Goal: Task Accomplishment & Management: Complete application form

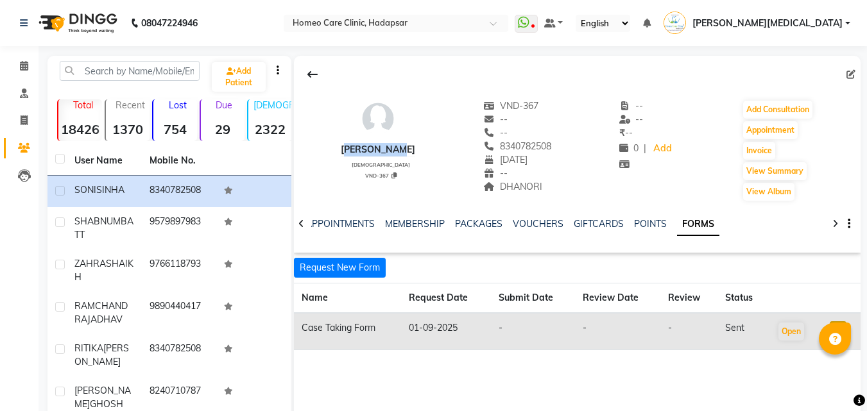
click at [495, 158] on span "[DATE]" at bounding box center [505, 160] width 44 height 12
copy span "8340782508"
click at [783, 109] on button "Add Consultation" at bounding box center [777, 110] width 69 height 18
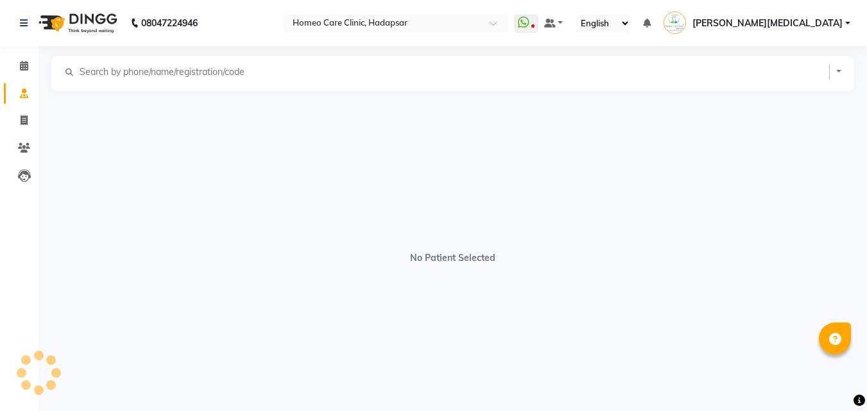
select select "[DEMOGRAPHIC_DATA]"
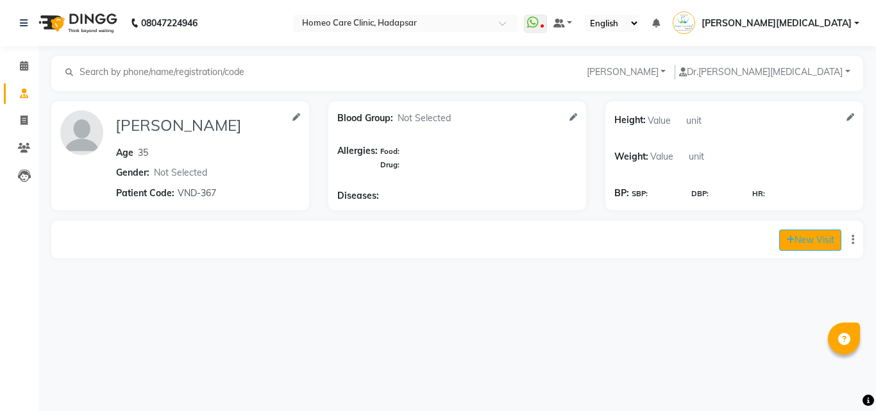
click at [819, 239] on button "New Visit" at bounding box center [811, 240] width 62 height 21
select select "1180"
select select "inPerson"
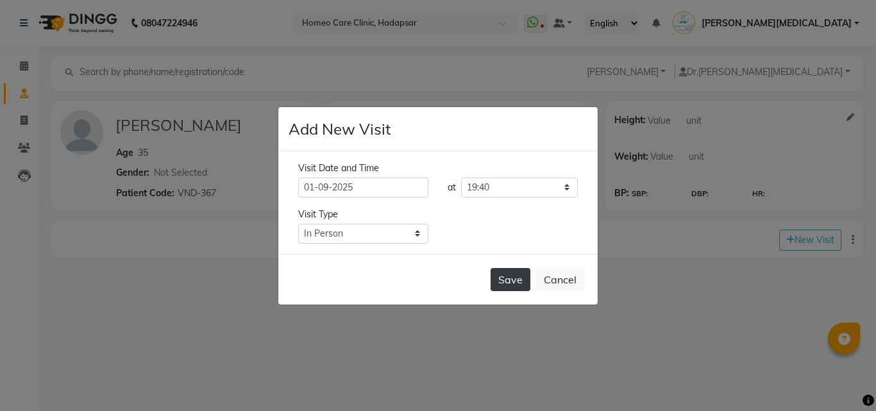
click at [508, 274] on button "Save" at bounding box center [511, 279] width 40 height 23
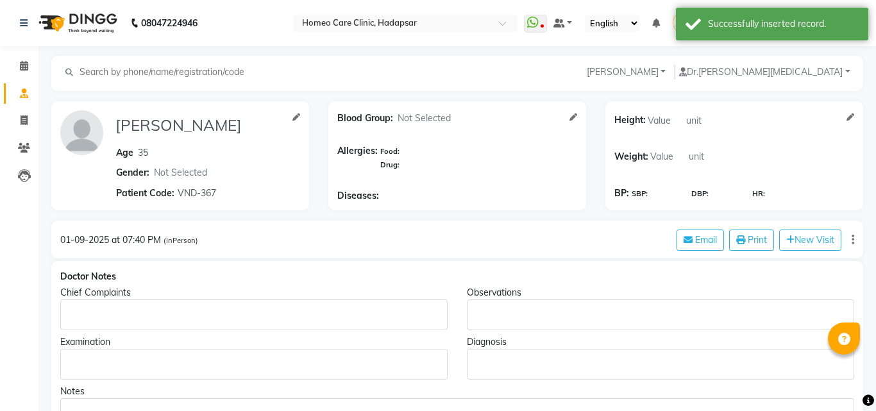
type input "[PERSON_NAME]"
type input "35"
select select "[DEMOGRAPHIC_DATA]"
type input "VND-367"
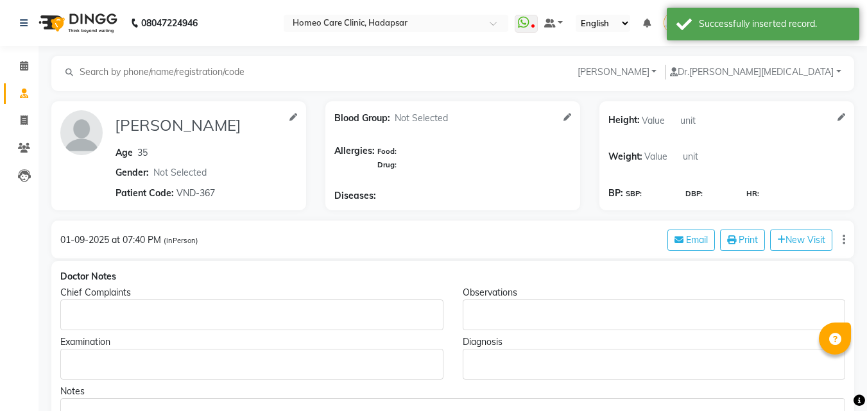
click at [126, 315] on p "Rich Text Editor, main" at bounding box center [251, 315] width 371 height 13
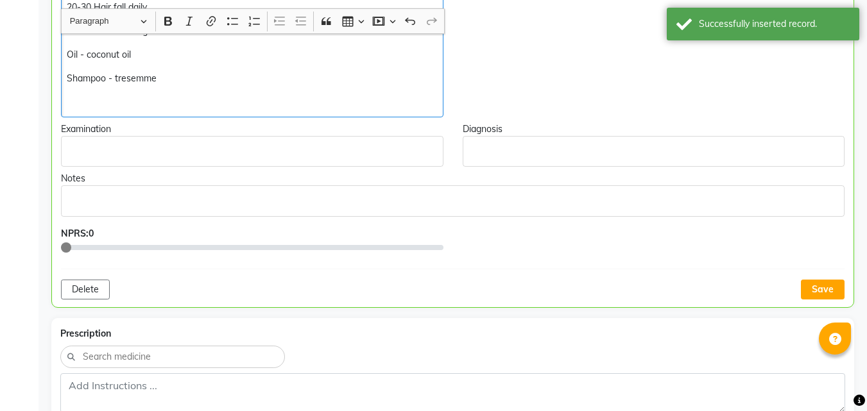
scroll to position [388, 0]
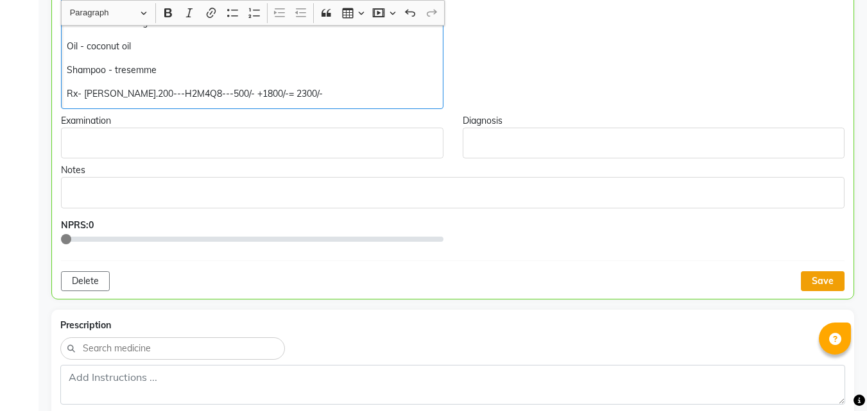
click at [821, 284] on button "Save" at bounding box center [823, 281] width 44 height 20
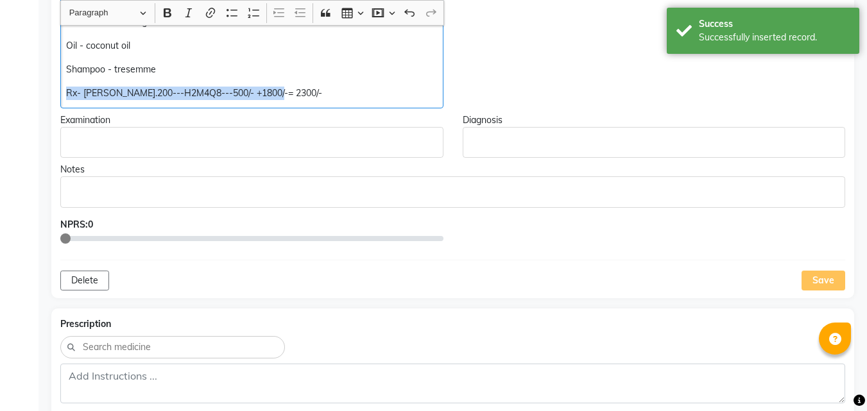
copy p "Rx- [PERSON_NAME].200---H2M4Q8---500/- +1800/-= 2300/-"
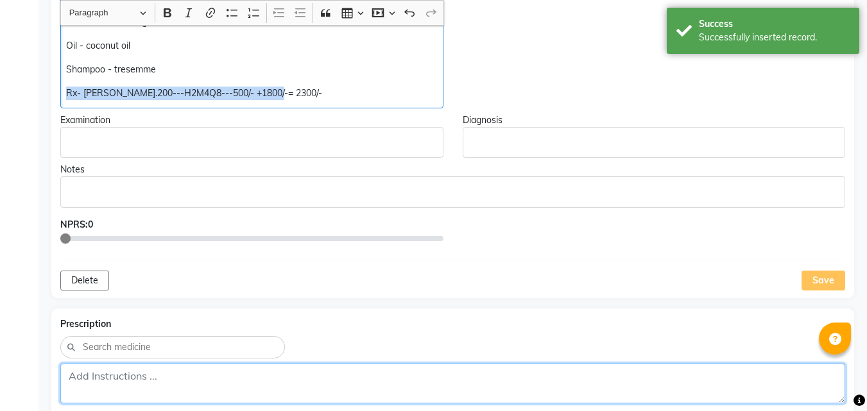
click at [139, 377] on textarea at bounding box center [452, 384] width 785 height 40
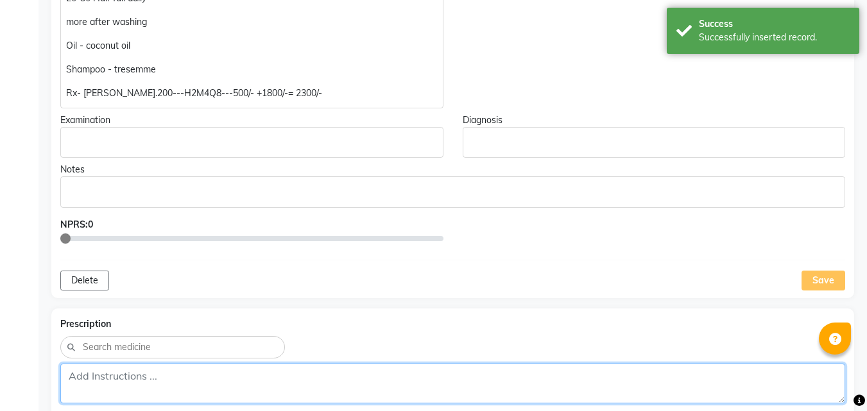
paste textarea "Rx- [PERSON_NAME].200---H2M4Q8---500/- +1800/-= 2300/-"
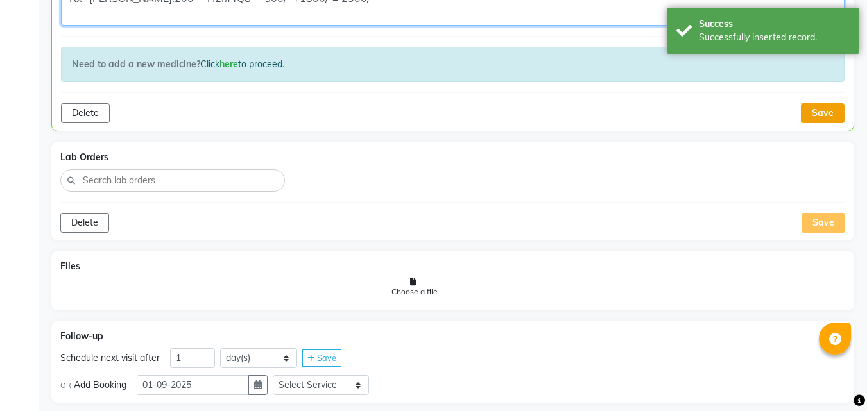
type textarea "Rx- [PERSON_NAME].200---H2M4Q8---500/- +1800/-= 2300/-"
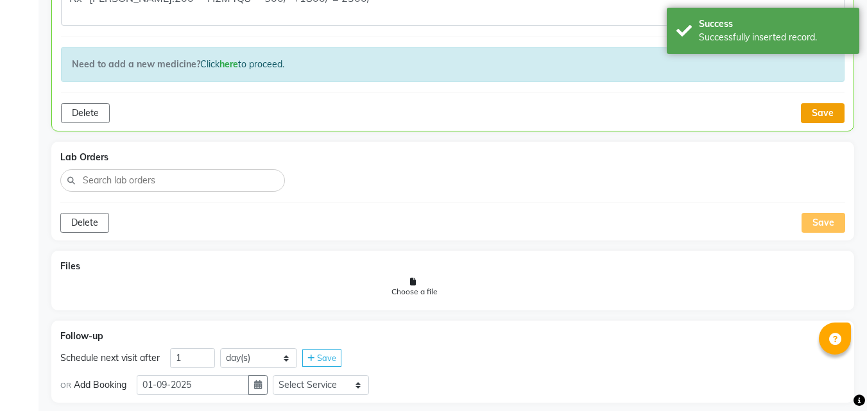
click at [819, 115] on button "Save" at bounding box center [823, 113] width 44 height 20
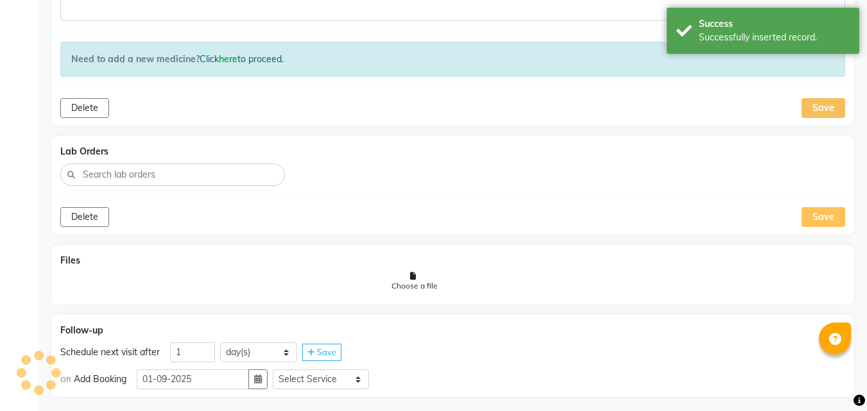
scroll to position [783, 0]
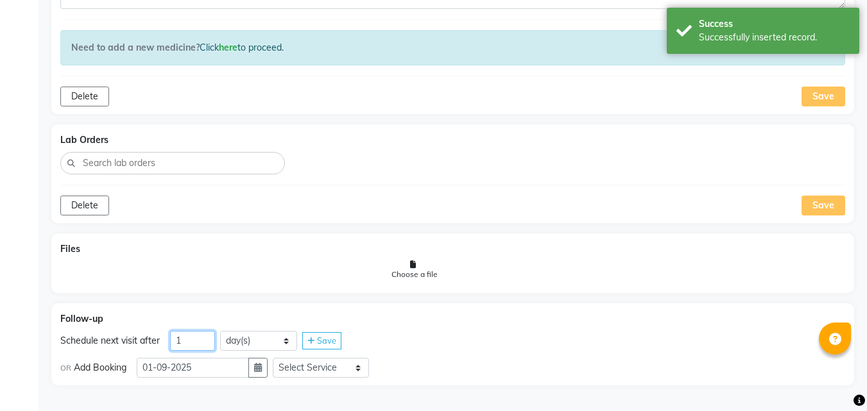
click at [204, 336] on input "1" at bounding box center [192, 341] width 45 height 20
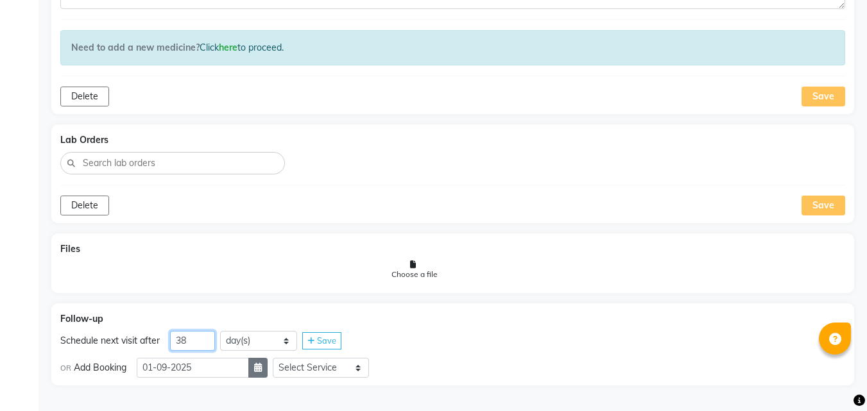
type input "38"
click at [261, 365] on icon "button" at bounding box center [258, 367] width 8 height 9
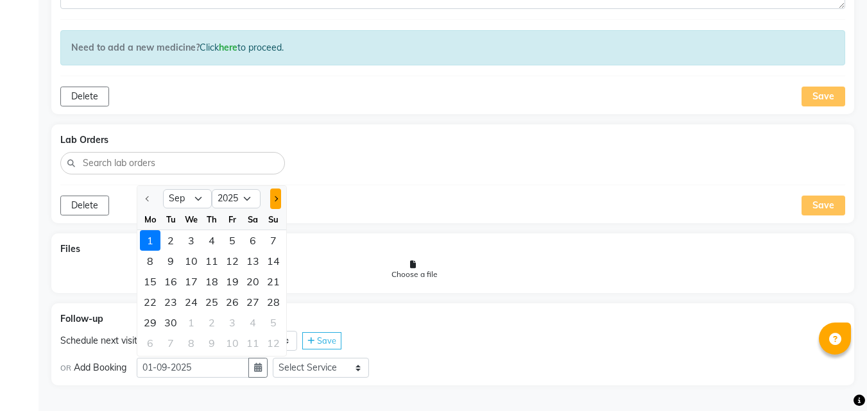
click at [276, 199] on span "Next month" at bounding box center [275, 198] width 5 height 5
select select "10"
click at [237, 257] on div "10" at bounding box center [232, 261] width 21 height 21
type input "[DATE]"
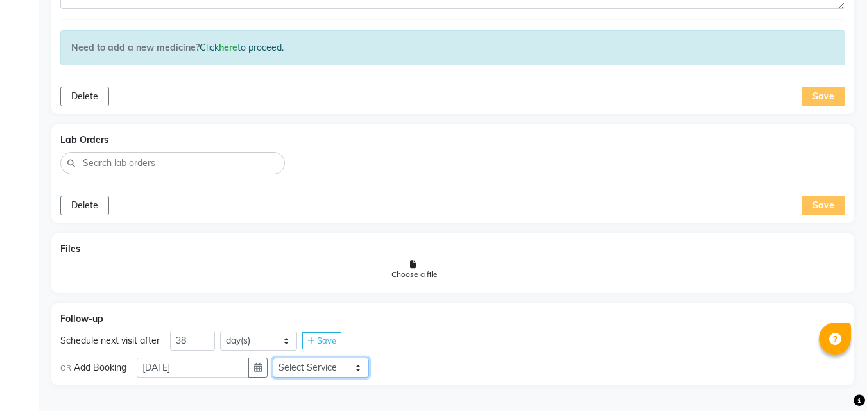
click at [355, 372] on select "Select Service In Person - Consultation Medicine Medicine 1 Hydra Facial Medi F…" at bounding box center [321, 368] width 96 height 20
select select "972997"
click at [278, 358] on select "Select Service In Person - Consultation Medicine Medicine 1 Hydra Facial Medi F…" at bounding box center [321, 368] width 96 height 20
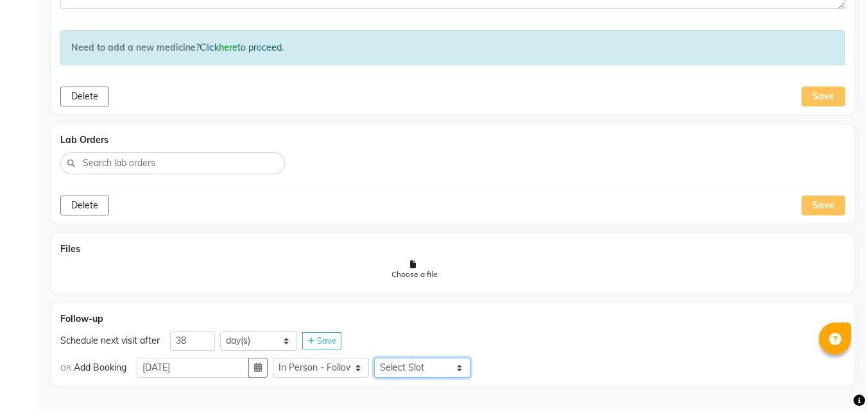
click at [434, 372] on select "Select Slot 10:15 10:30 10:45 11:00 11:15 11:30 11:45 12:00 12:15 12:30 12:45 1…" at bounding box center [422, 368] width 96 height 20
select select "915"
click at [379, 358] on select "Select Slot 10:15 10:30 10:45 11:00 11:15 11:30 11:45 12:00 12:15 12:30 12:45 1…" at bounding box center [422, 368] width 96 height 20
click at [503, 370] on span "Save" at bounding box center [499, 368] width 19 height 10
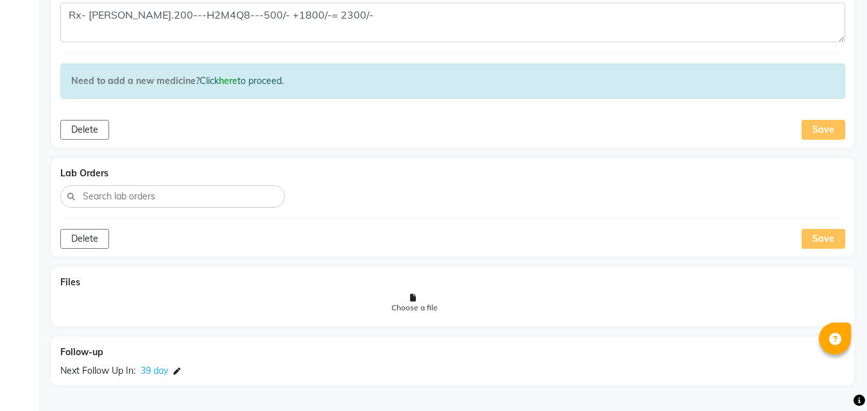
scroll to position [0, 0]
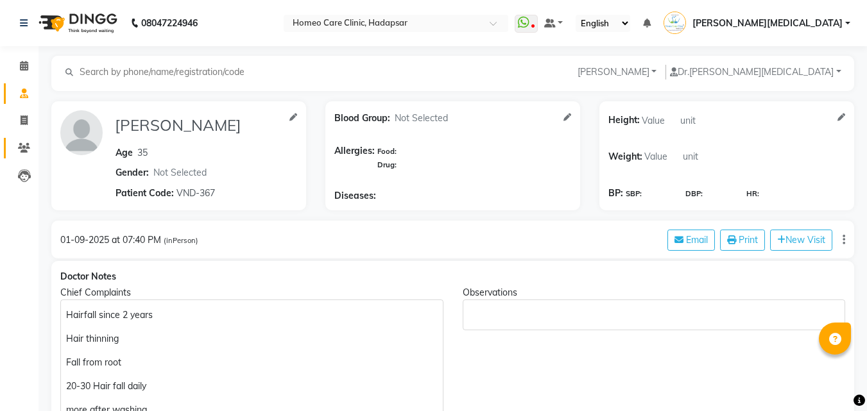
click at [30, 144] on icon at bounding box center [24, 148] width 12 height 10
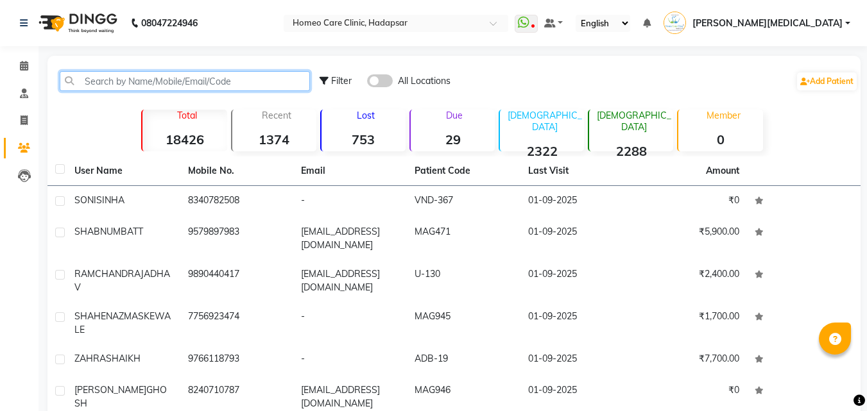
click at [249, 84] on input "text" at bounding box center [185, 81] width 250 height 20
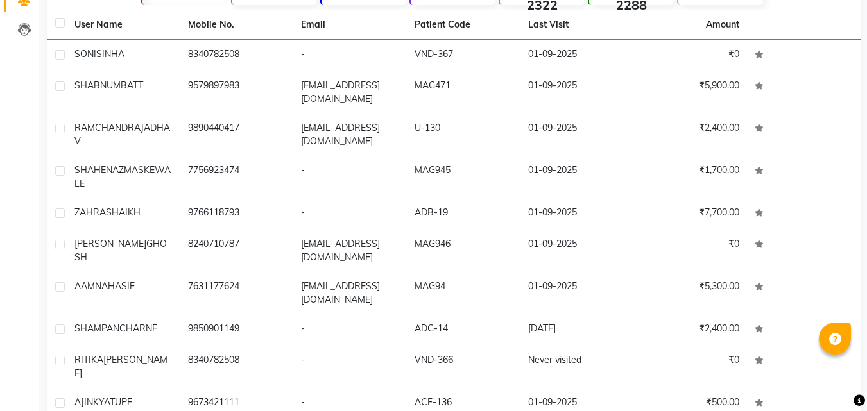
scroll to position [155, 0]
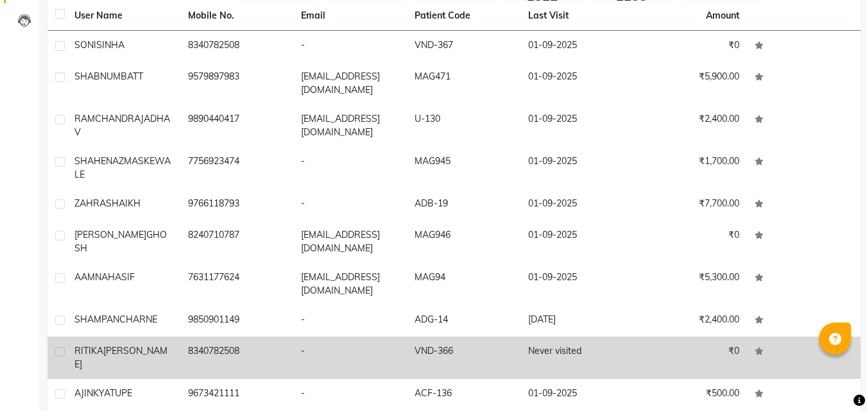
click at [454, 339] on td "VND-366" at bounding box center [464, 358] width 114 height 42
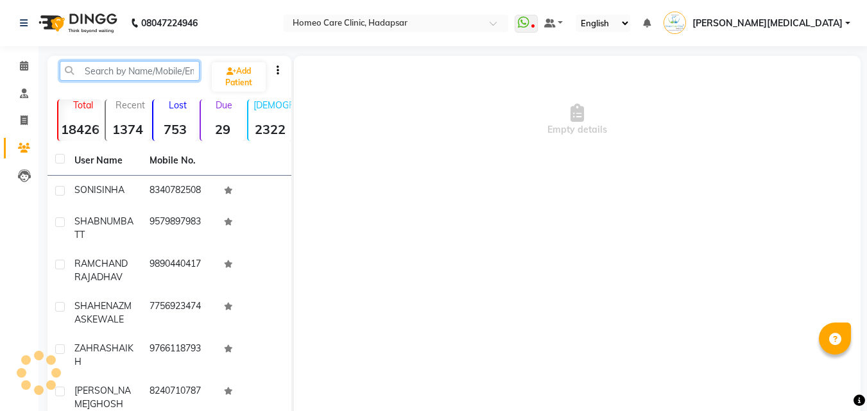
click at [179, 67] on input "text" at bounding box center [130, 71] width 140 height 20
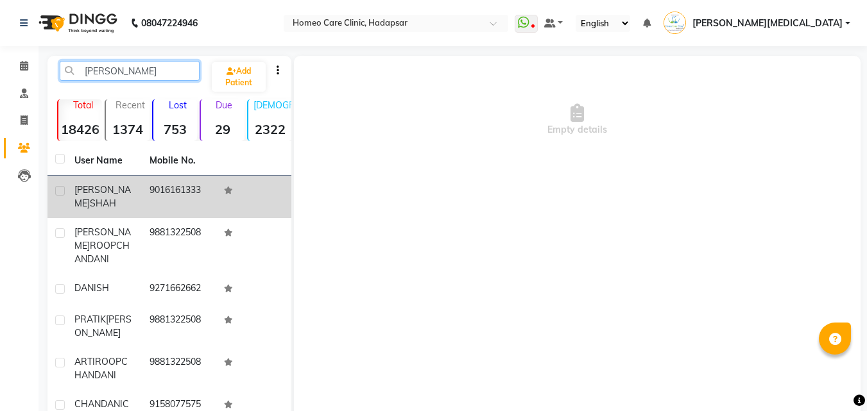
type input "[PERSON_NAME]"
click at [191, 202] on td "9016161333" at bounding box center [179, 197] width 75 height 42
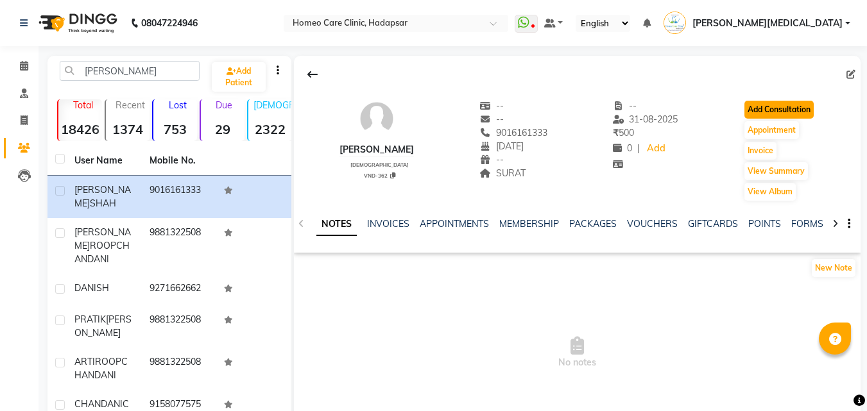
click at [799, 108] on button "Add Consultation" at bounding box center [778, 110] width 69 height 18
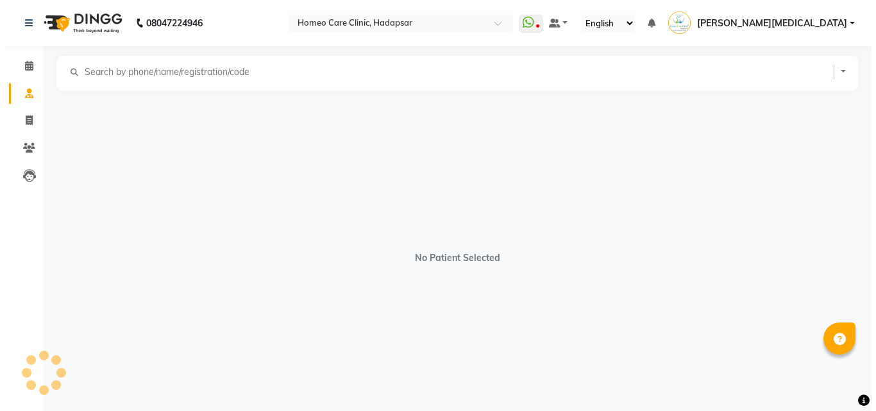
select select "[DEMOGRAPHIC_DATA]"
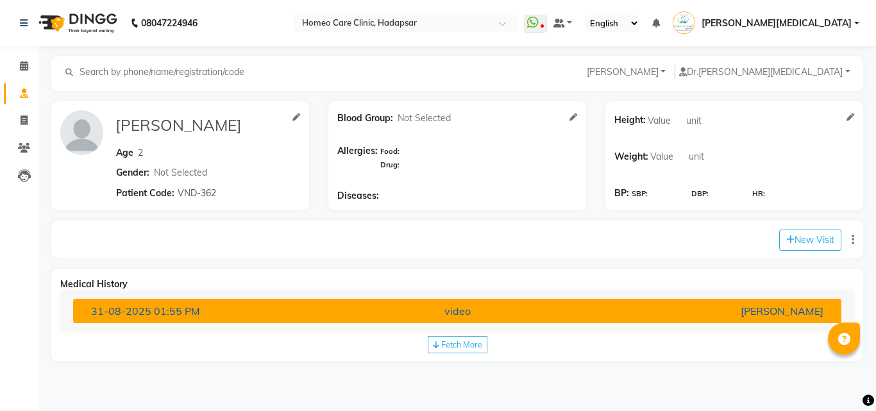
click at [561, 304] on div "video" at bounding box center [457, 311] width 251 height 15
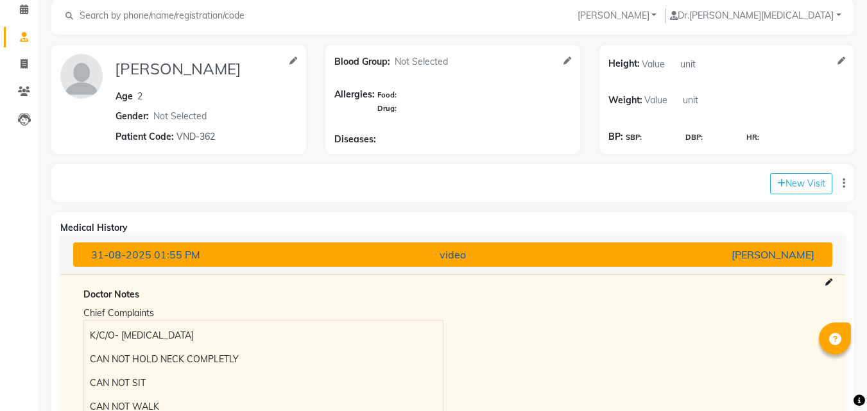
scroll to position [51, 0]
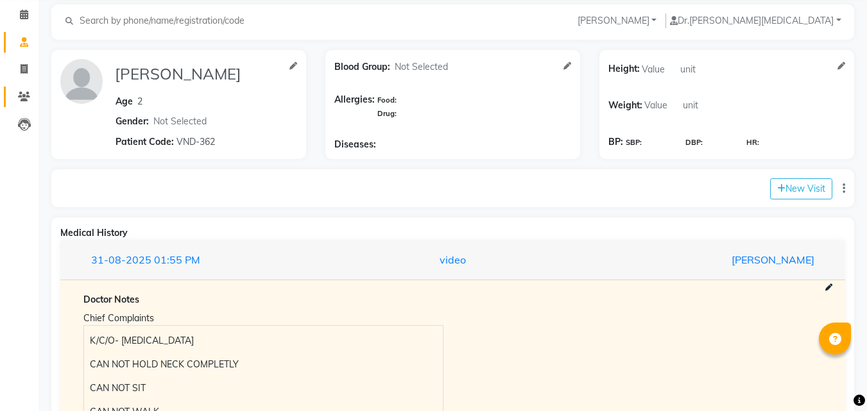
click at [28, 99] on icon at bounding box center [24, 97] width 12 height 10
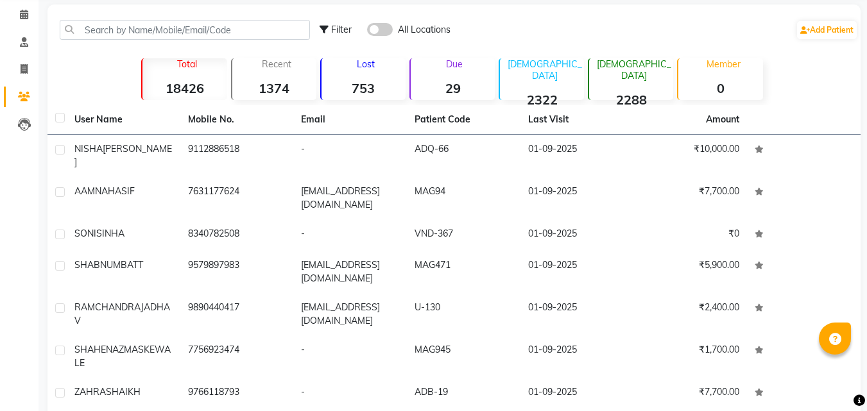
scroll to position [188, 0]
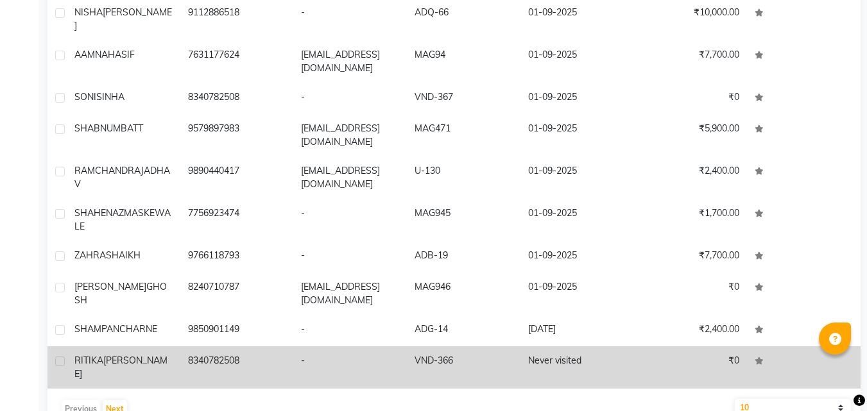
click at [549, 346] on td "Never visited" at bounding box center [577, 367] width 114 height 42
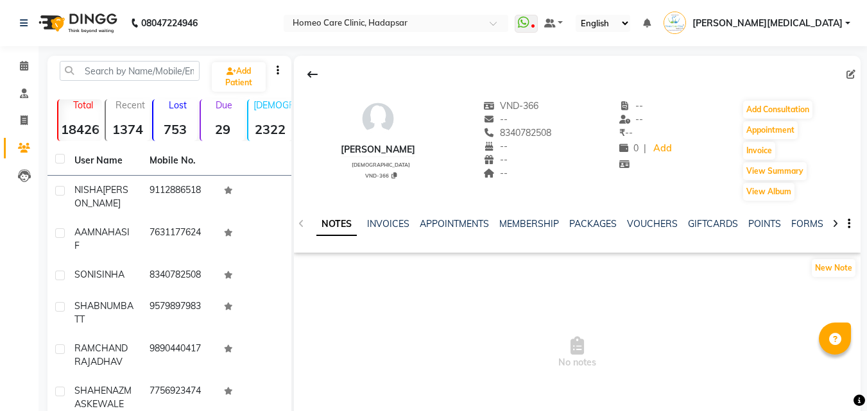
scroll to position [0, 7]
click at [794, 224] on link "FORMS" at bounding box center [800, 224] width 32 height 12
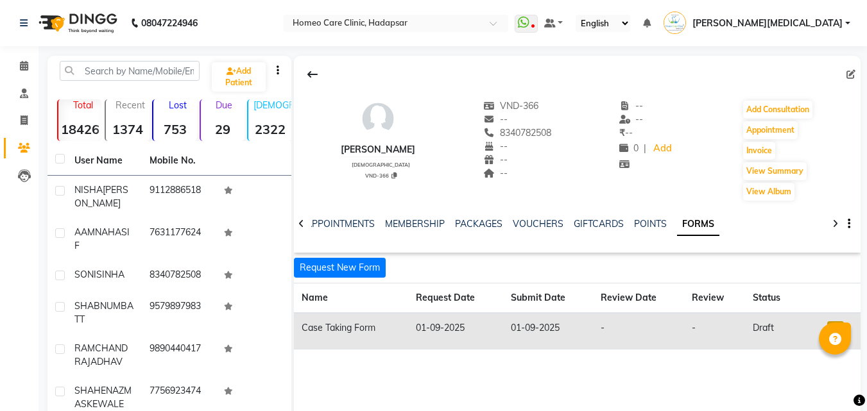
scroll to position [105, 0]
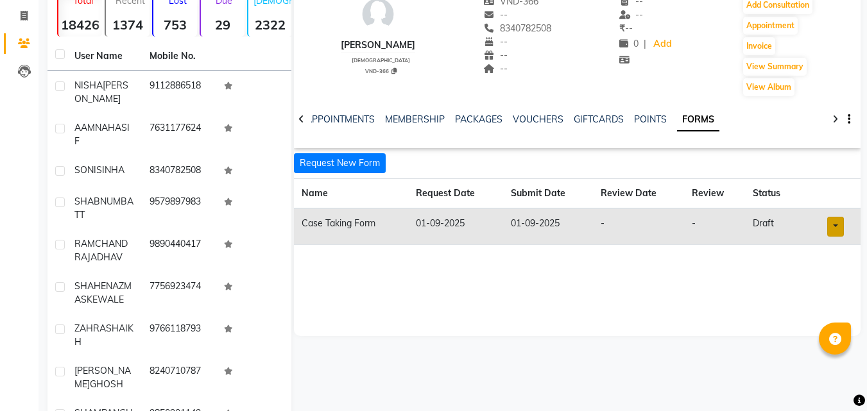
click at [839, 236] on link at bounding box center [835, 227] width 17 height 20
click at [830, 276] on link "Open in staff mode" at bounding box center [802, 274] width 121 height 21
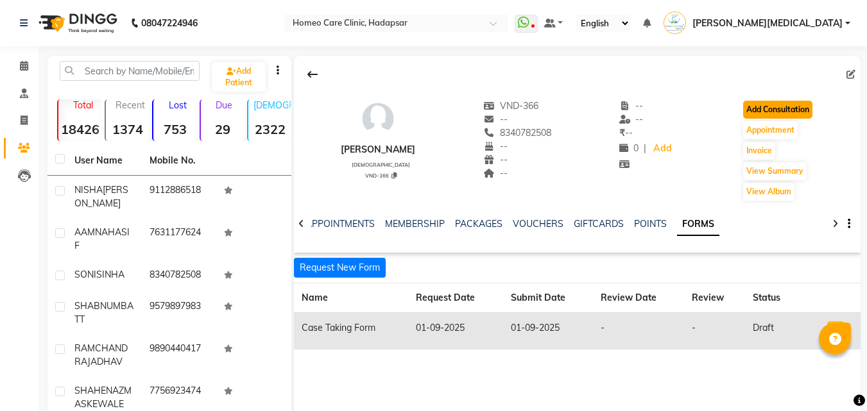
click at [794, 115] on button "Add Consultation" at bounding box center [777, 110] width 69 height 18
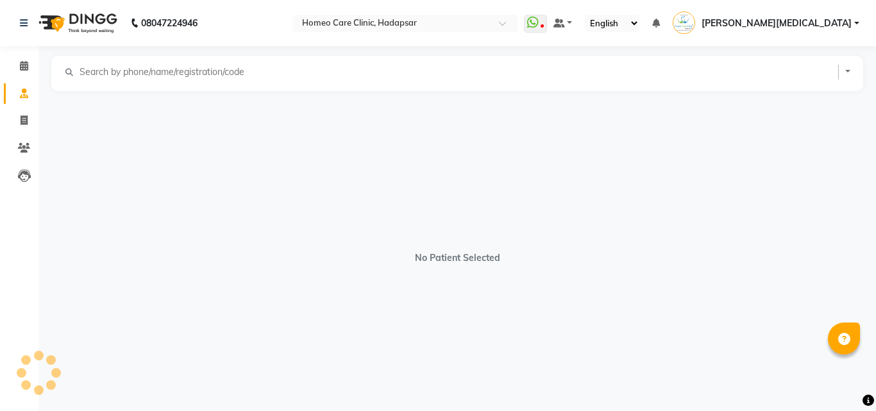
select select "[DEMOGRAPHIC_DATA]"
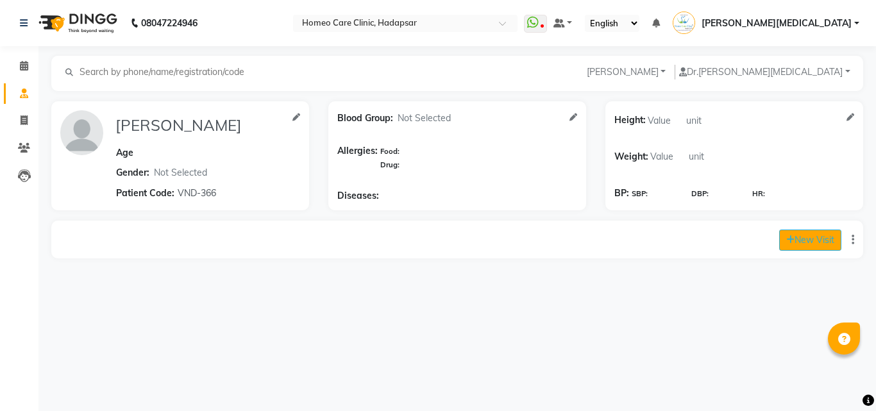
click at [800, 238] on button "New Visit" at bounding box center [811, 240] width 62 height 21
select select "1190"
select select "inPerson"
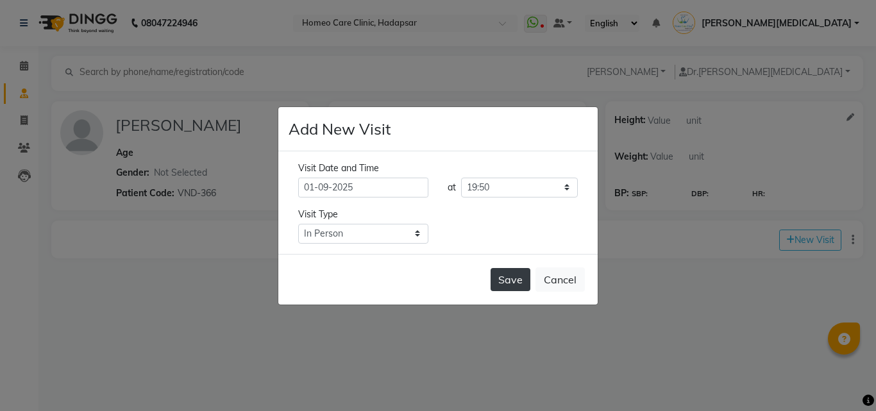
click at [511, 282] on button "Save" at bounding box center [511, 279] width 40 height 23
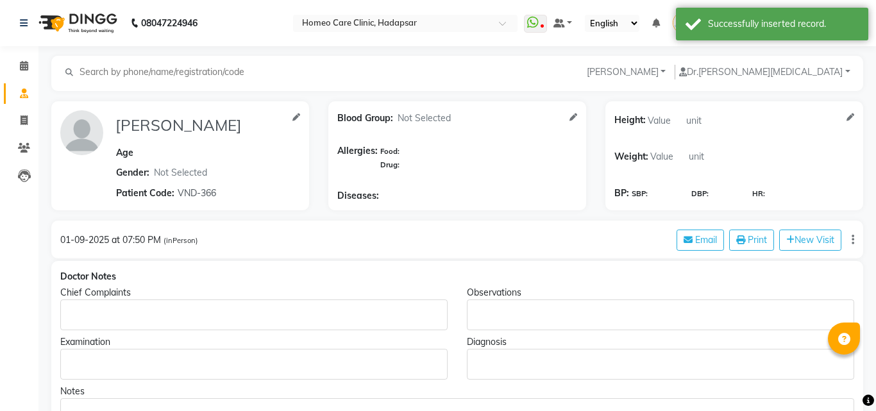
type input "[PERSON_NAME]"
select select "[DEMOGRAPHIC_DATA]"
type input "VND-366"
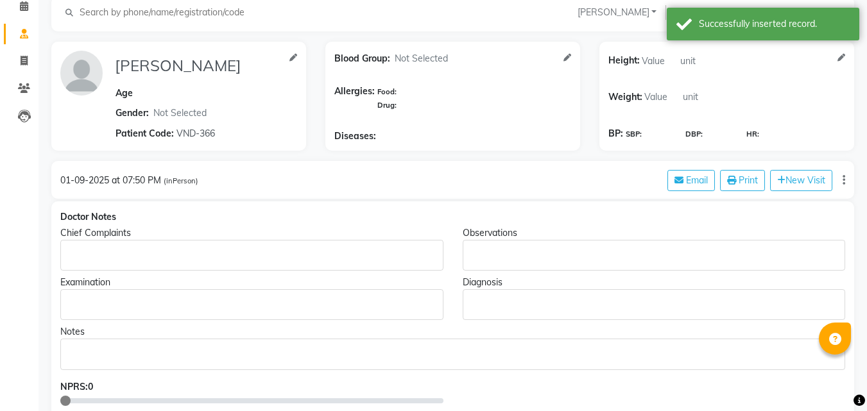
scroll to position [101, 0]
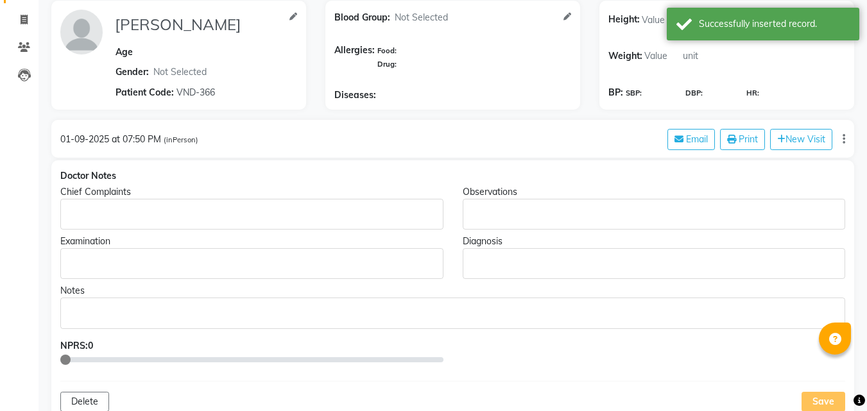
click at [189, 223] on div "Rich Text Editor, main" at bounding box center [251, 214] width 383 height 31
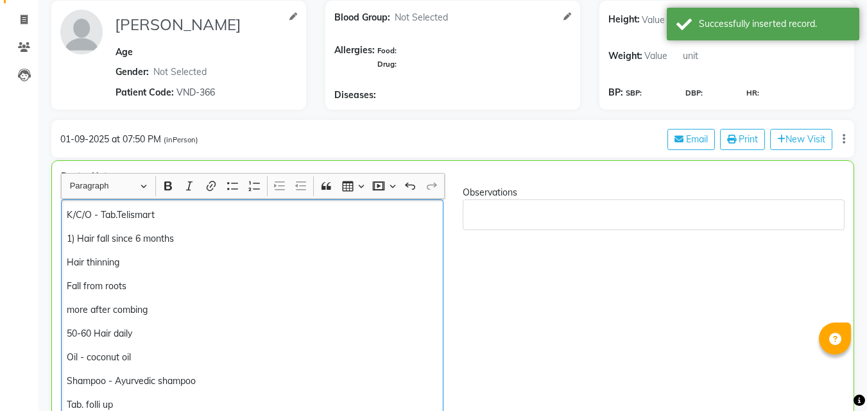
scroll to position [162, 0]
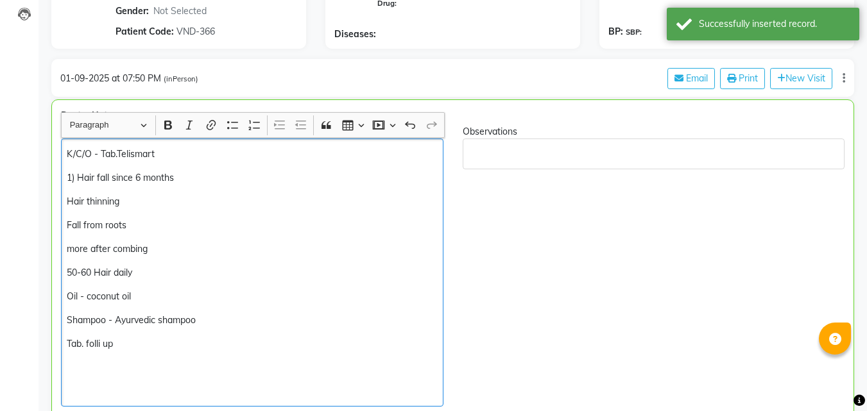
click at [67, 156] on p "K/C/O - Tab.Telismart" at bounding box center [252, 154] width 370 height 13
click at [101, 155] on p "K/C/O - Tab.Telismart" at bounding box center [252, 154] width 370 height 13
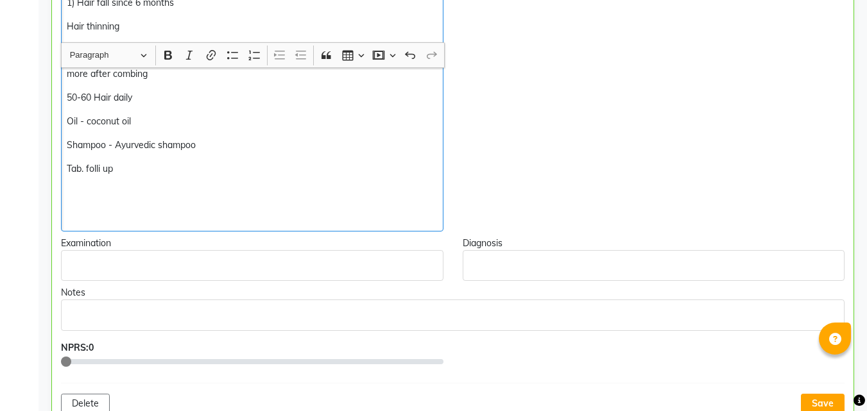
scroll to position [381, 0]
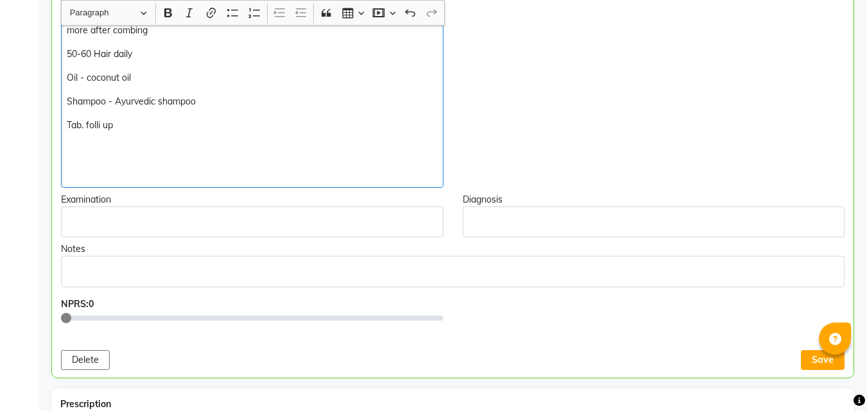
click at [94, 146] on p "Rich Text Editor, main" at bounding box center [252, 148] width 370 height 13
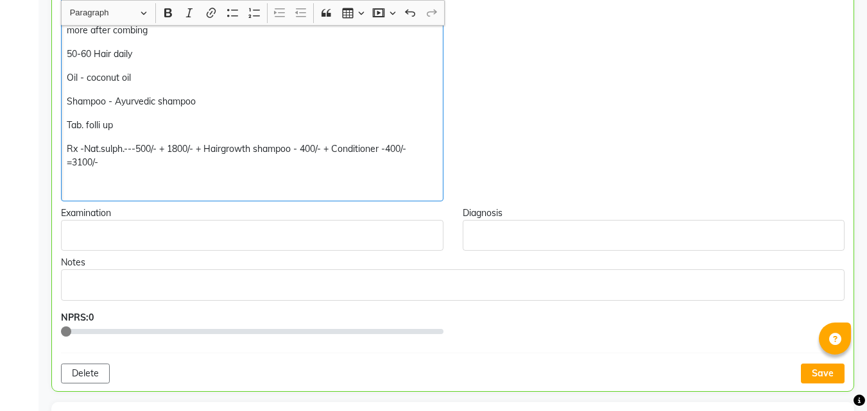
click at [257, 198] on div "K/C/O - HTN---Tab.Telismart 1) Hair fall since 6 months Hair thinning Fall from…" at bounding box center [252, 61] width 382 height 282
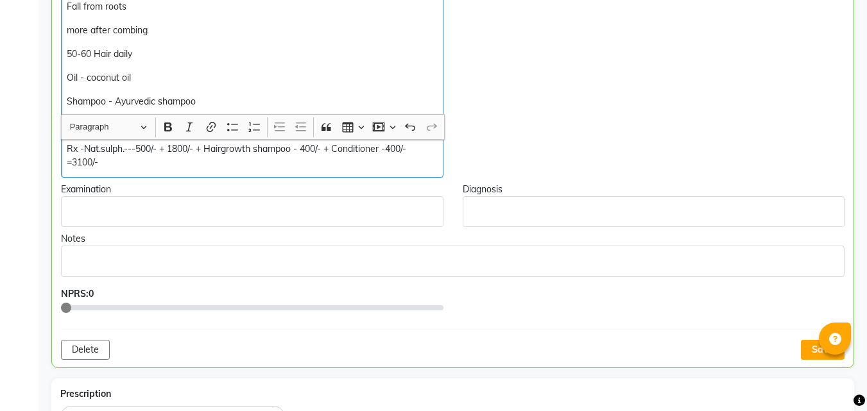
scroll to position [495, 0]
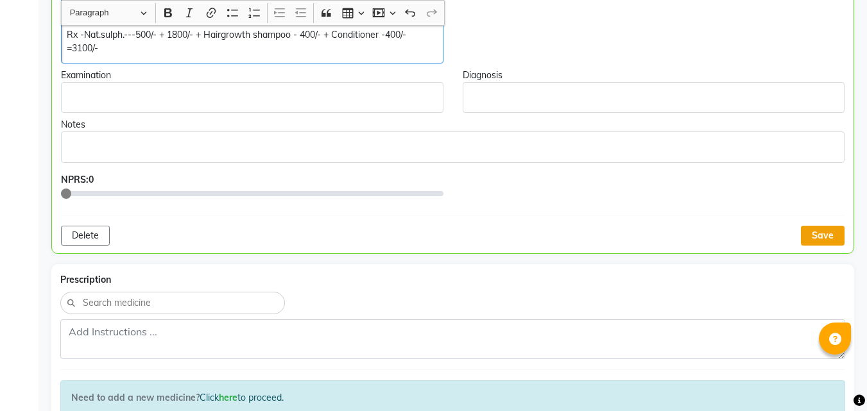
click at [823, 231] on button "Save" at bounding box center [823, 236] width 44 height 20
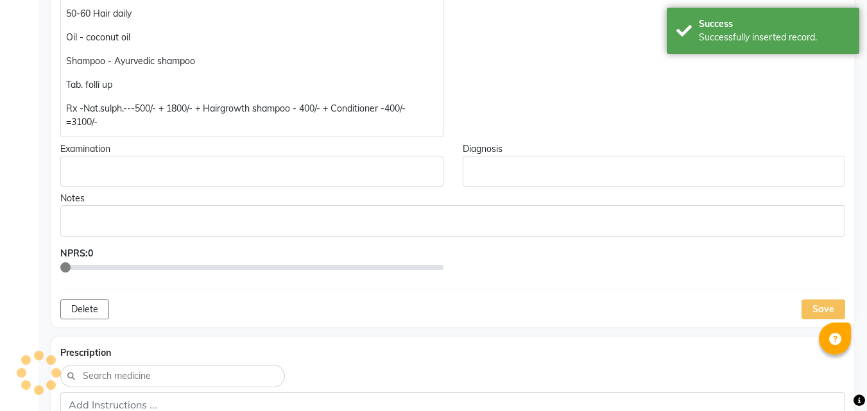
scroll to position [377, 0]
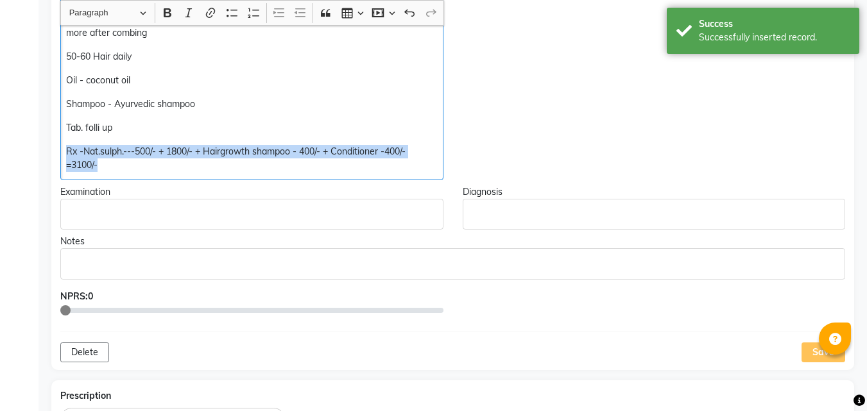
copy p "Rx -Nat.sulph.---500/- + 1800/- + Hairgrowth shampoo - 400/- + Conditioner -400…"
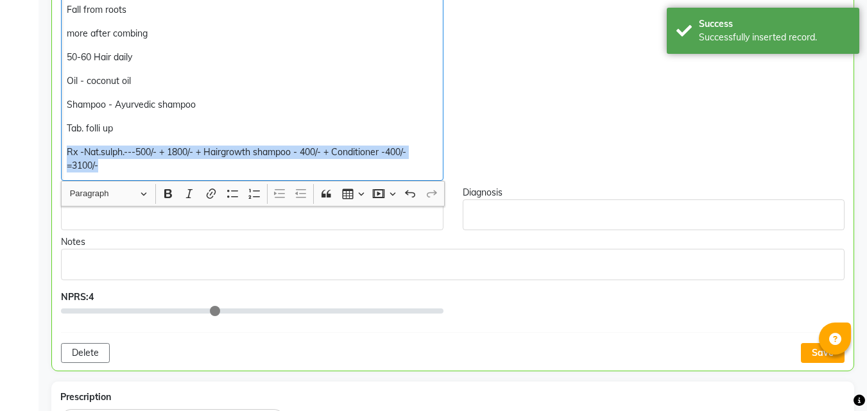
type input "4"
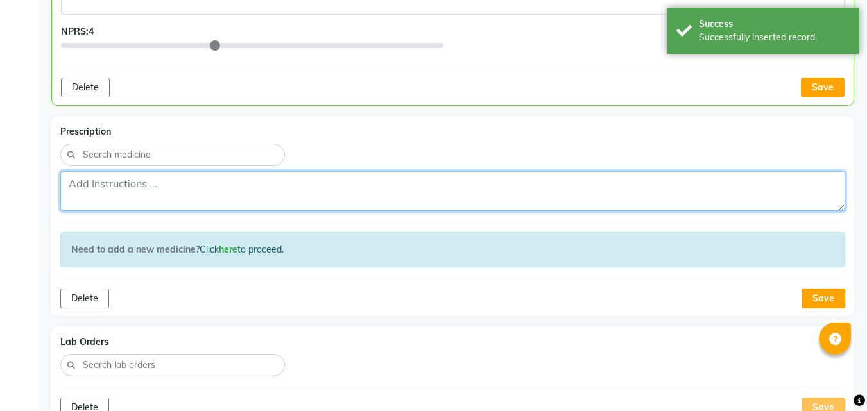
click at [157, 189] on textarea at bounding box center [452, 191] width 785 height 40
paste textarea "Rx -Nat.sulph.---500/- + 1800/- + Hairgrowth shampoo - 400/- + Conditioner -400…"
type textarea "Rx -Nat.sulph.---500/- + 1800/- + Hairgrowth shampoo - 400/- + Conditioner -400…"
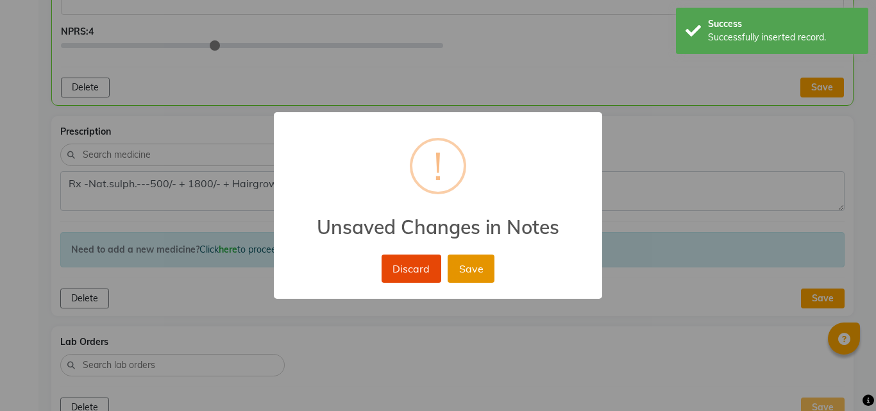
click at [477, 273] on button "Save" at bounding box center [471, 269] width 47 height 28
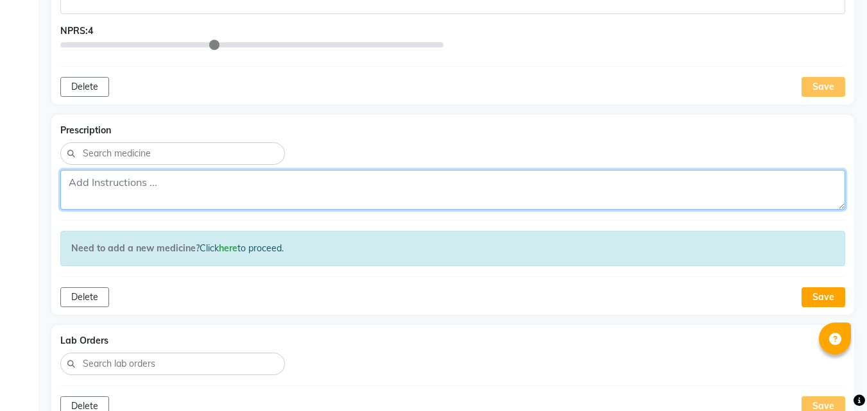
scroll to position [481, 0]
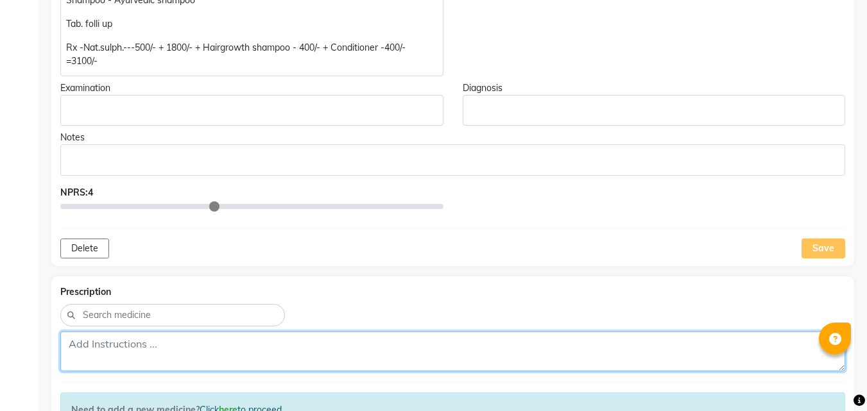
paste textarea "Rx -Nat.sulph.---500/- + 1800/- + Hairgrowth shampoo - 400/- + Conditioner -400…"
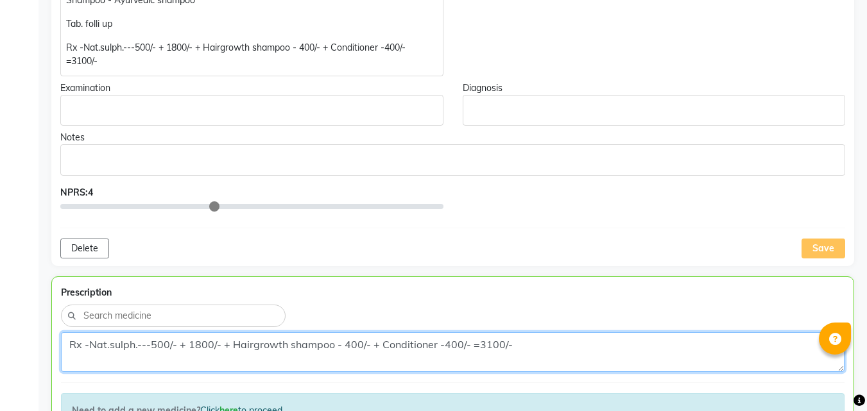
type textarea "Rx -Nat.sulph.---500/- + 1800/- + Hairgrowth shampoo - 400/- + Conditioner -400…"
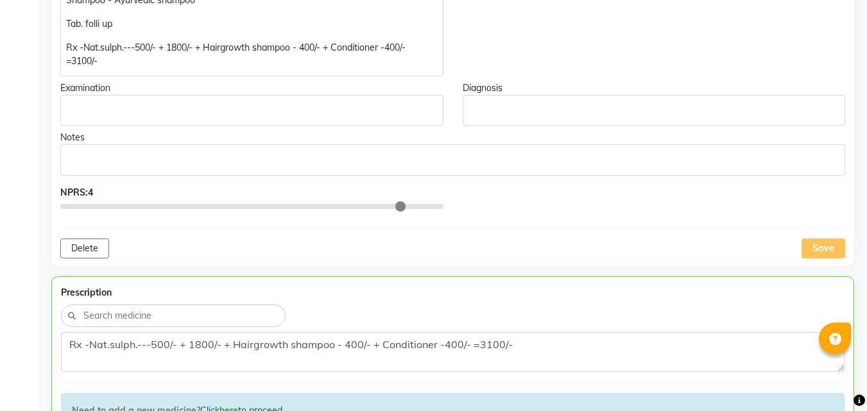
scroll to position [475, 0]
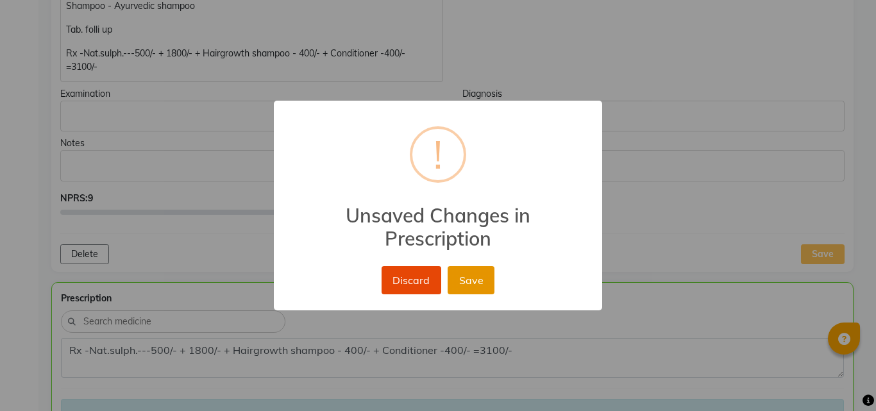
click at [473, 276] on button "Save" at bounding box center [471, 280] width 47 height 28
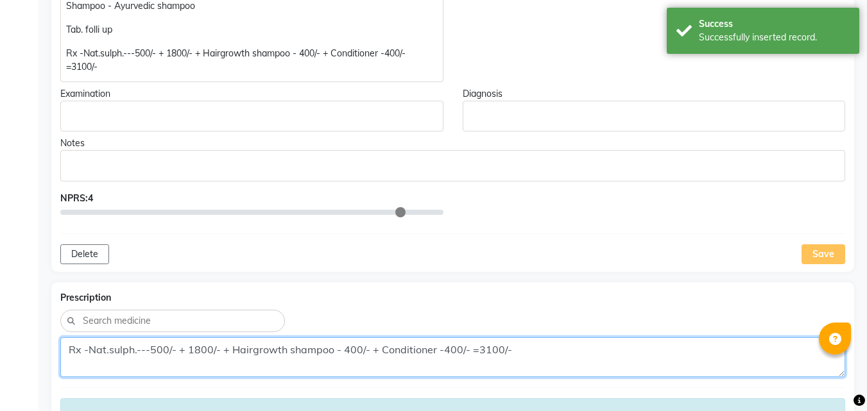
type input "4"
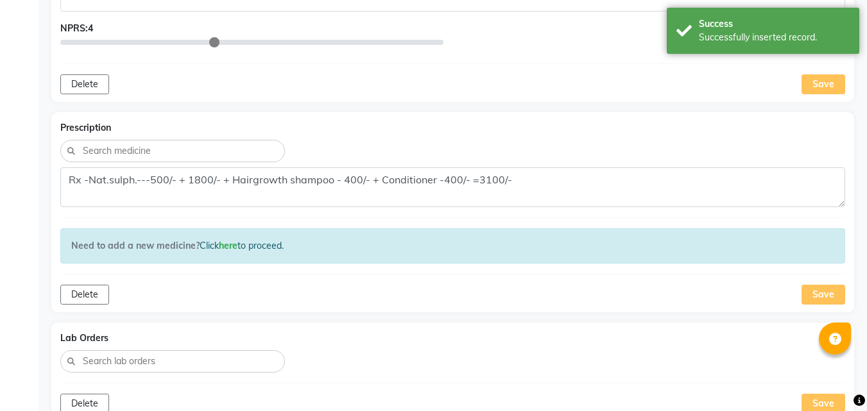
click at [816, 285] on div "Save" at bounding box center [823, 295] width 44 height 20
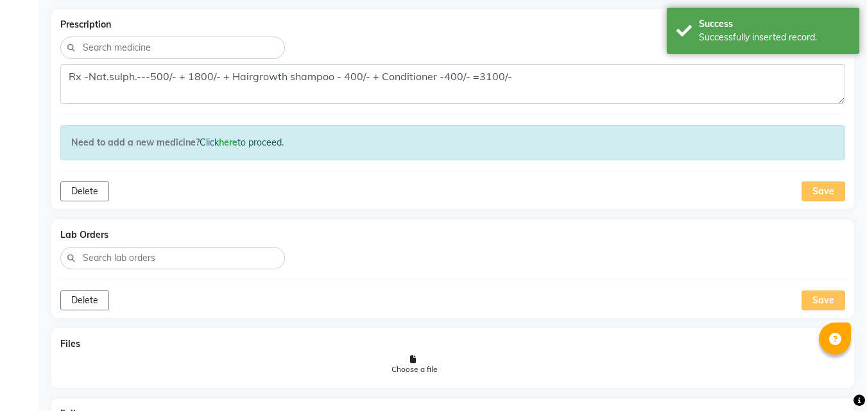
scroll to position [844, 0]
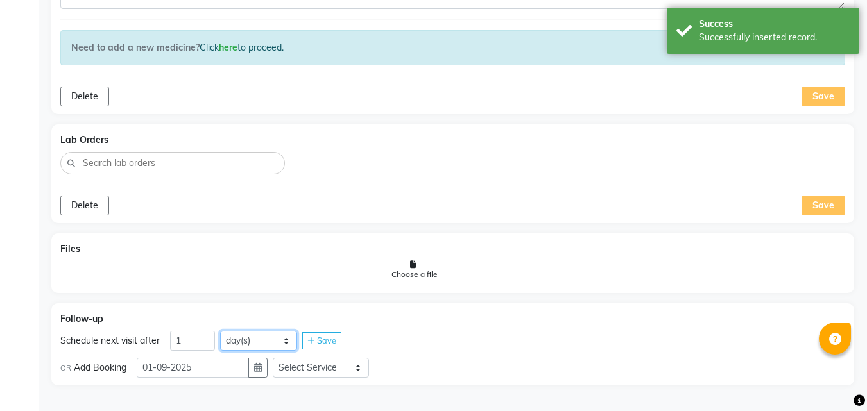
click at [222, 341] on select "day(s) week(s) month(s)" at bounding box center [258, 341] width 77 height 20
click at [196, 342] on input "1" at bounding box center [192, 341] width 45 height 20
type input "30"
click at [262, 374] on button "button" at bounding box center [257, 368] width 19 height 20
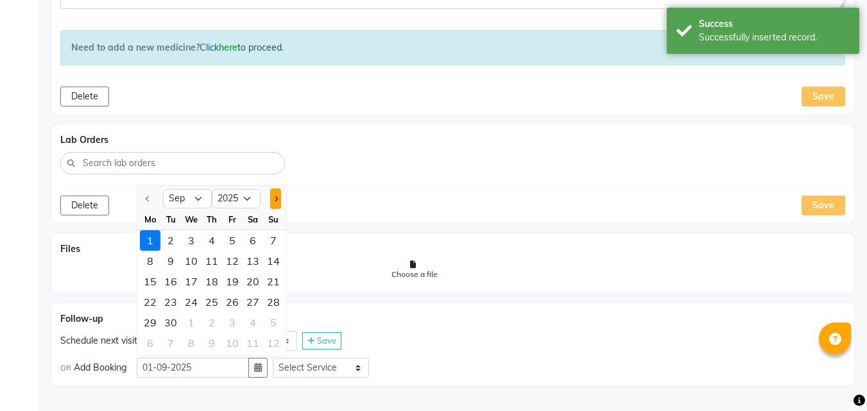
click at [278, 199] on span "Next month" at bounding box center [275, 198] width 5 height 5
select select "10"
click at [237, 262] on div "10" at bounding box center [232, 261] width 21 height 21
type input "[DATE]"
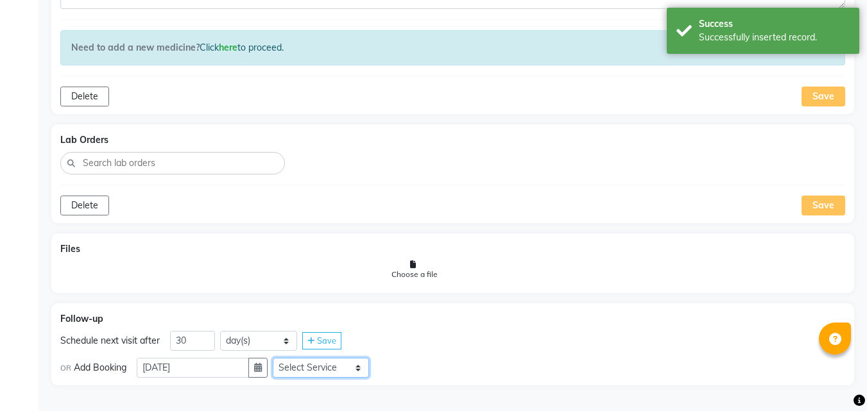
click at [348, 369] on select "Select Service In Person - Consultation Medicine Medicine 1 Hydra Facial Medi F…" at bounding box center [321, 368] width 96 height 20
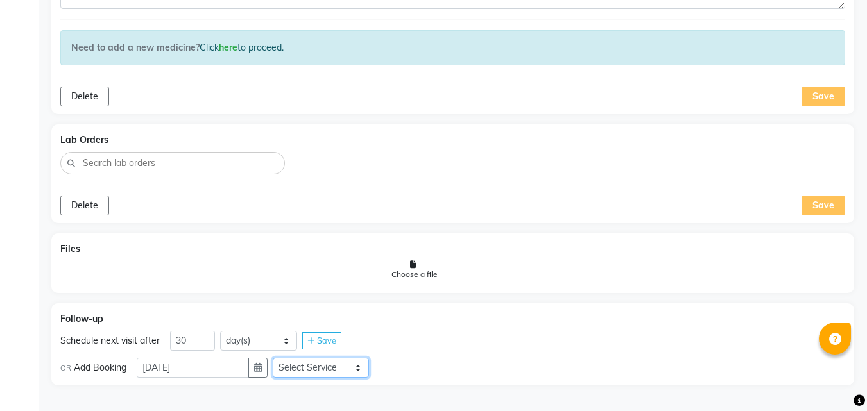
select select "972997"
click at [278, 358] on select "Select Service In Person - Consultation Medicine Medicine 1 Hydra Facial Medi F…" at bounding box center [321, 368] width 96 height 20
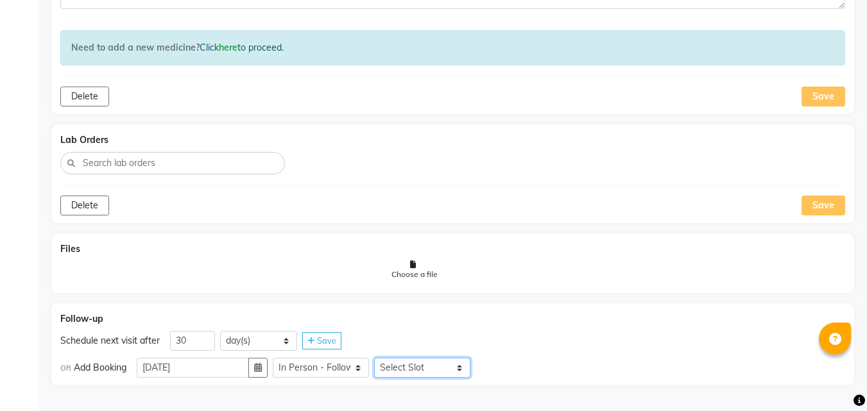
click at [442, 368] on select "Select Slot 10:15 10:30 10:45 11:00 11:15 11:30 11:45 12:00 12:15 12:30 12:45 1…" at bounding box center [422, 368] width 96 height 20
select select "870"
click at [379, 358] on select "Select Slot 10:15 10:30 10:45 11:00 11:15 11:30 11:45 12:00 12:15 12:30 12:45 1…" at bounding box center [422, 368] width 96 height 20
click at [506, 370] on span "Save" at bounding box center [499, 368] width 19 height 10
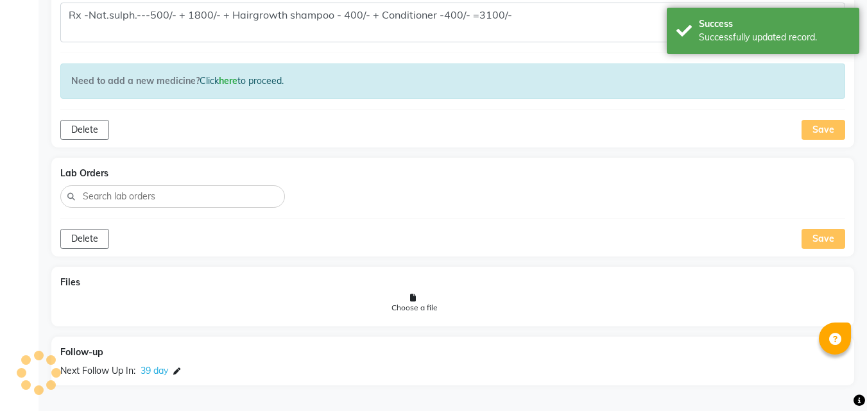
scroll to position [810, 0]
click at [180, 371] on icon at bounding box center [176, 371] width 7 height 7
select select "972997"
select select "870"
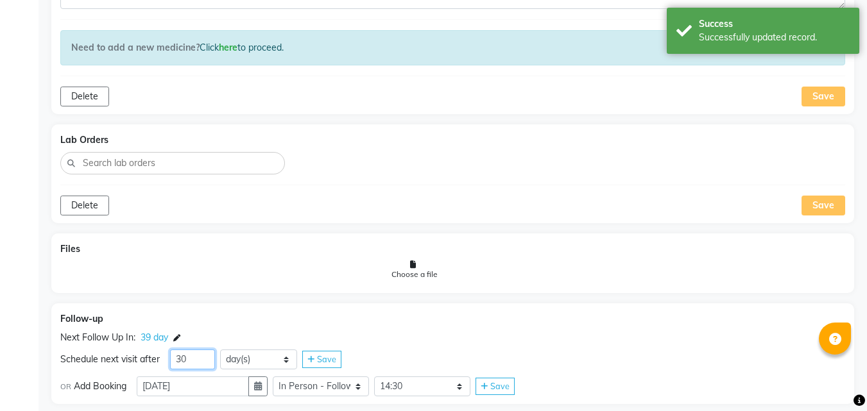
click at [199, 363] on input "30" at bounding box center [192, 360] width 45 height 20
type input "39"
click at [508, 388] on span "Save" at bounding box center [499, 386] width 19 height 10
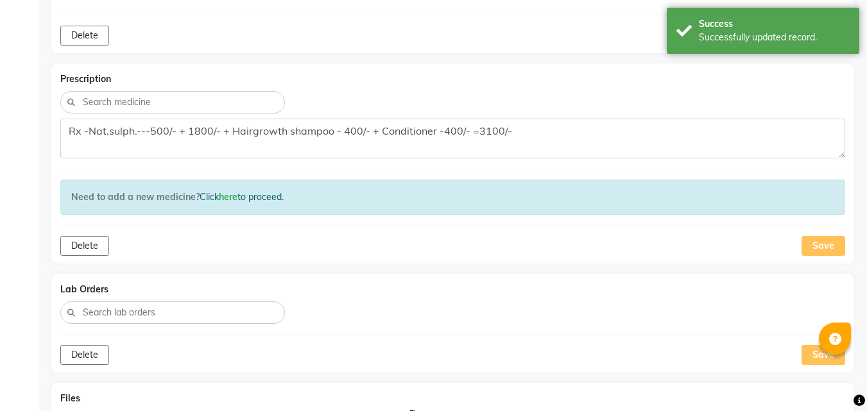
scroll to position [646, 0]
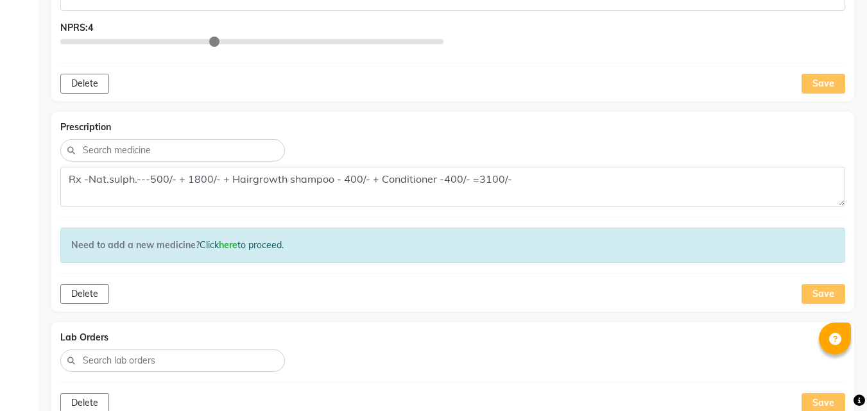
click at [824, 296] on div "Save" at bounding box center [823, 294] width 44 height 20
click at [824, 88] on div "Save" at bounding box center [823, 84] width 44 height 20
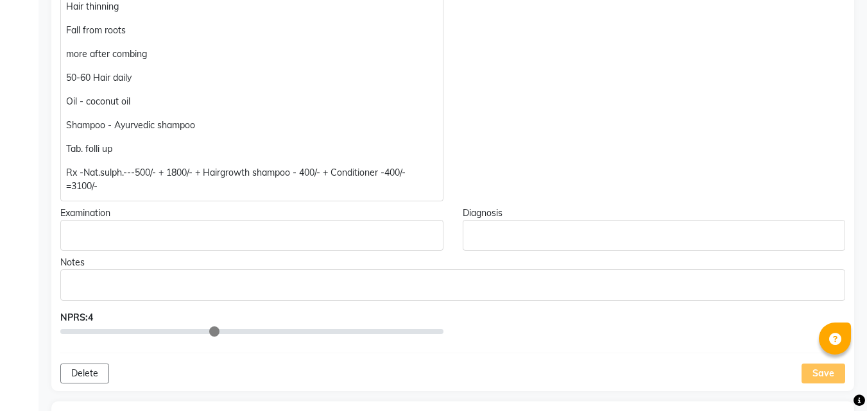
scroll to position [0, 0]
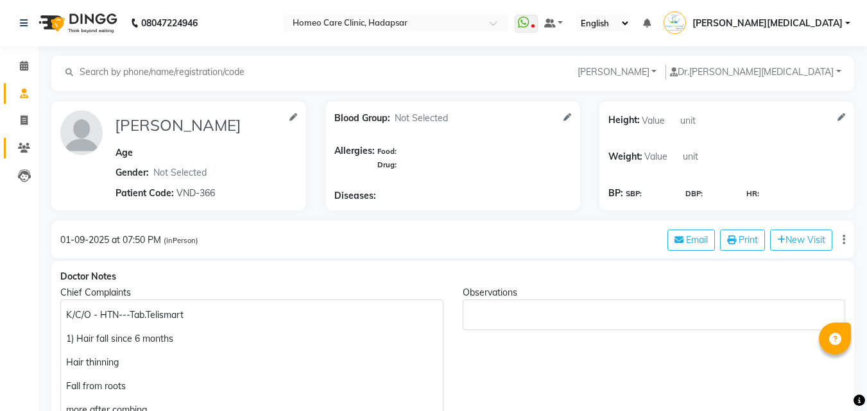
click at [25, 143] on icon at bounding box center [24, 148] width 12 height 10
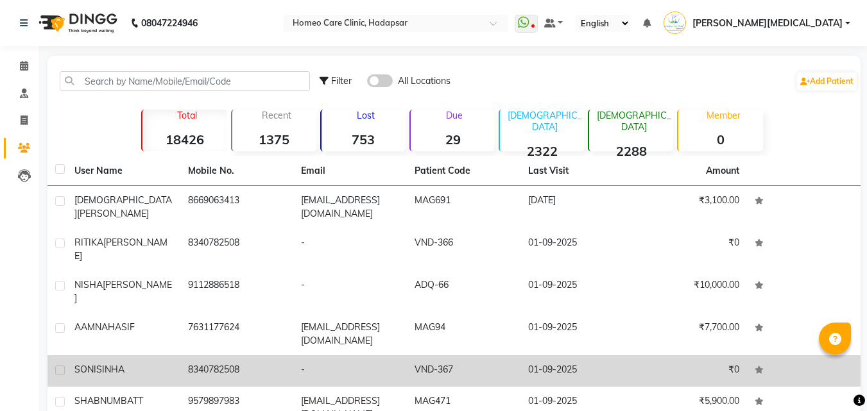
click at [456, 355] on td "VND-367" at bounding box center [464, 370] width 114 height 31
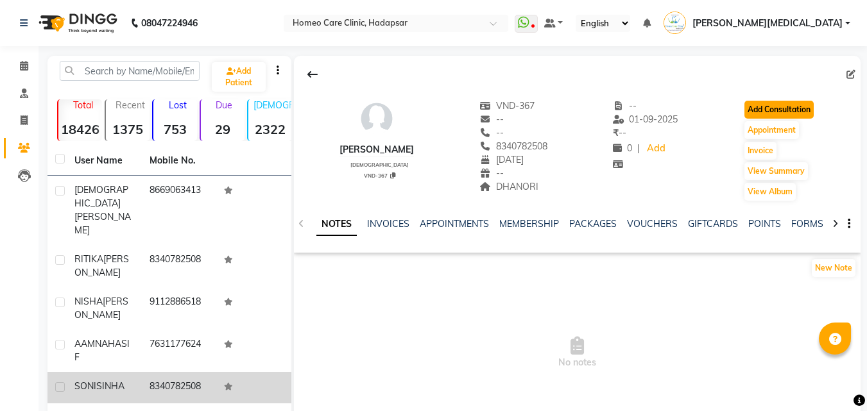
click at [776, 112] on button "Add Consultation" at bounding box center [778, 110] width 69 height 18
select select "[DEMOGRAPHIC_DATA]"
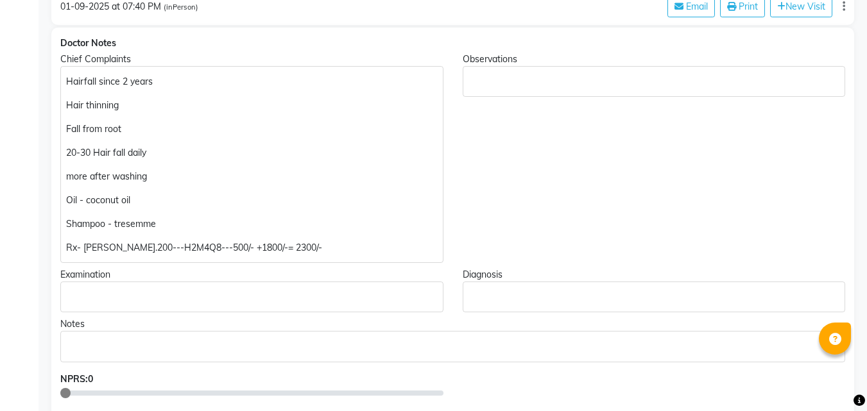
scroll to position [284, 0]
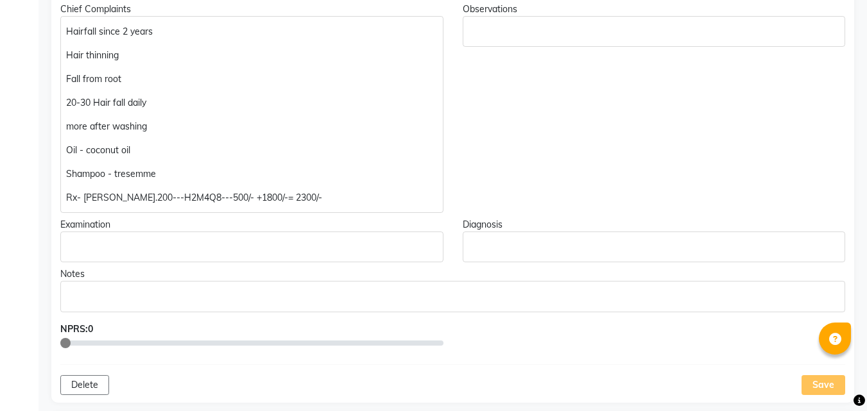
click at [204, 196] on p "Rx- [PERSON_NAME].200---H2M4Q8---500/- +1800/-= 2300/-" at bounding box center [251, 197] width 371 height 13
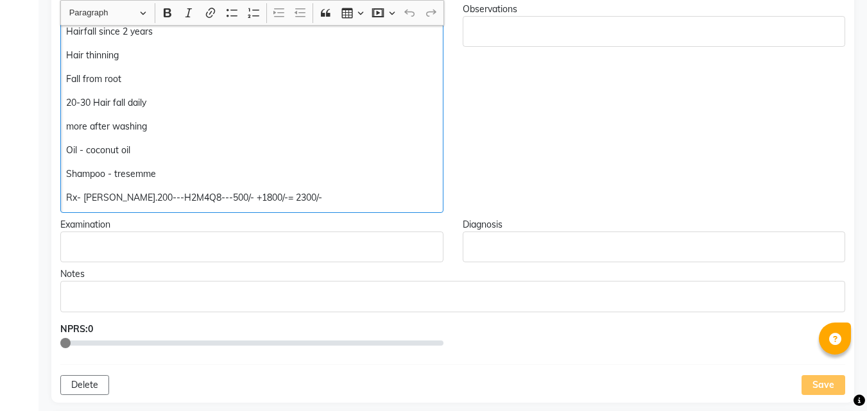
scroll to position [284, 0]
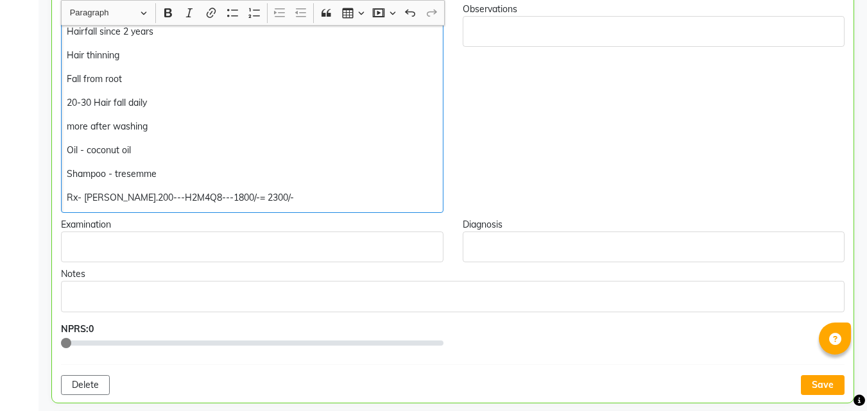
click at [214, 200] on p "Rx- [PERSON_NAME].200---H2M4Q8---1800/-= 2300/-" at bounding box center [252, 197] width 370 height 13
click at [342, 187] on div "Hairfall since 2 years Hair thinning Fall from root 20-30 Hair fall daily more …" at bounding box center [252, 114] width 382 height 197
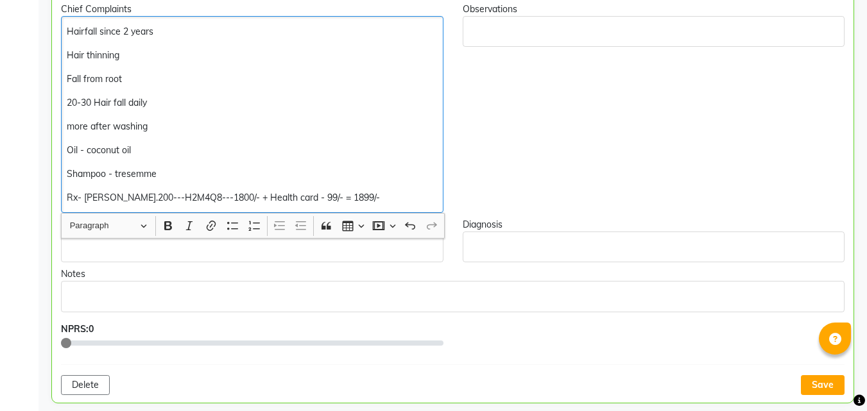
scroll to position [461, 0]
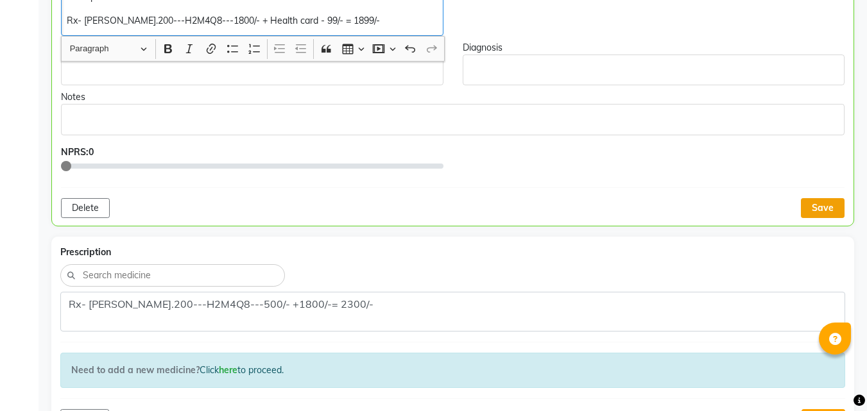
click at [819, 214] on button "Save" at bounding box center [823, 208] width 44 height 20
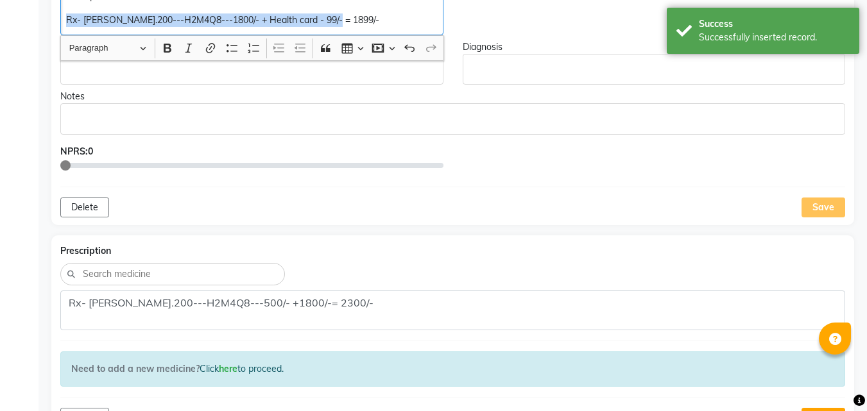
copy p "Rx- [PERSON_NAME].200---H2M4Q8---1800/- + Health card - 99/- = 1899/-"
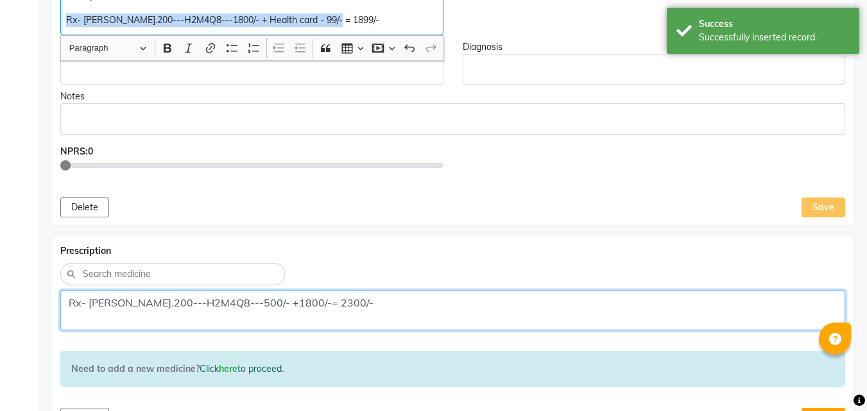
click at [74, 307] on textarea "Rx- [PERSON_NAME].200---H2M4Q8---500/- +1800/-= 2300/-" at bounding box center [452, 311] width 785 height 40
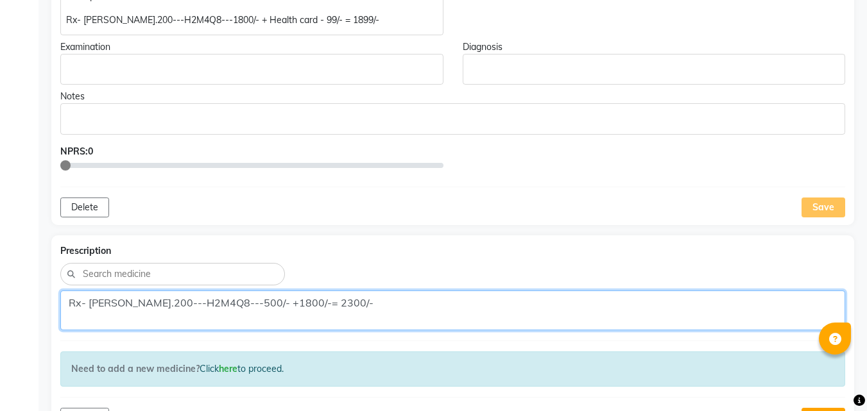
paste textarea "1800/- + Health card - 99/- = 1899"
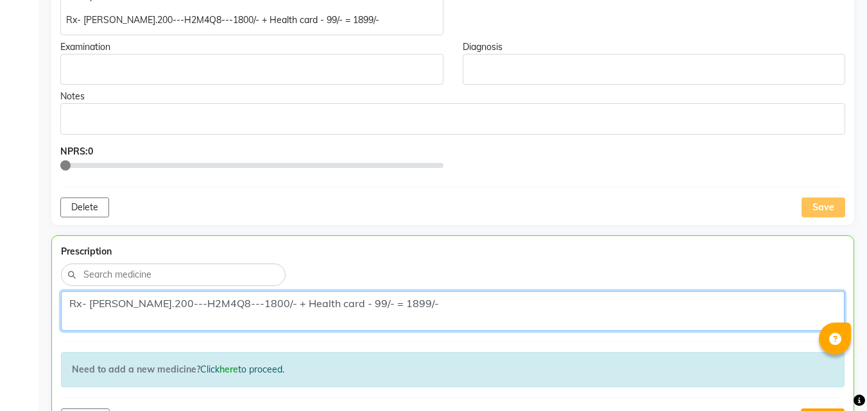
scroll to position [656, 0]
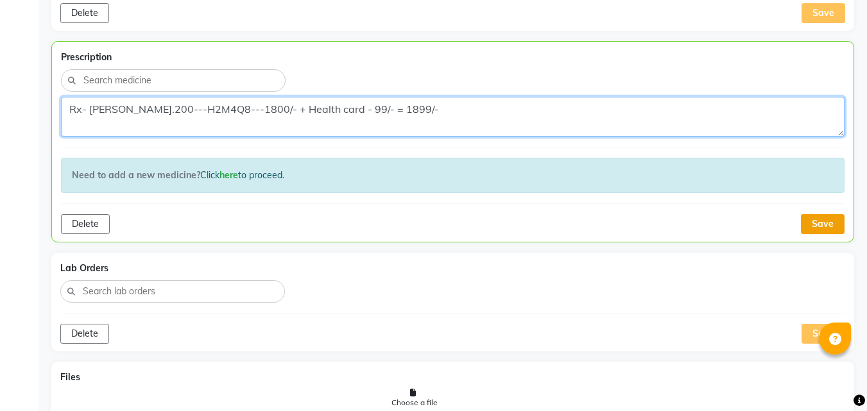
type textarea "Rx- [PERSON_NAME].200---H2M4Q8---1800/- + Health card - 99/- = 1899/-"
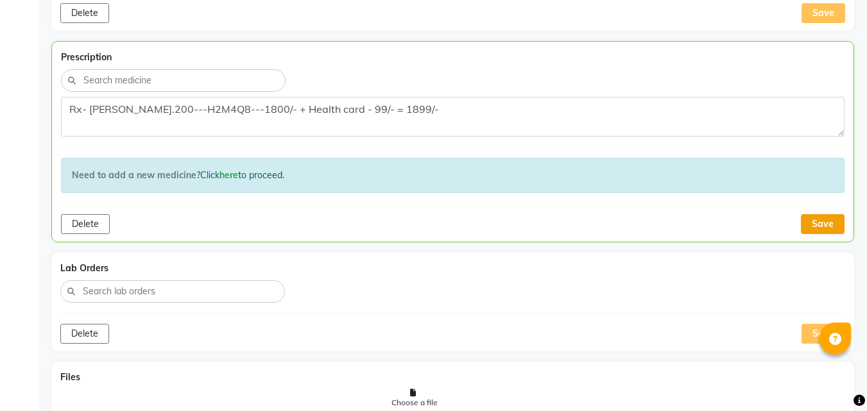
click at [831, 219] on button "Save" at bounding box center [823, 224] width 44 height 20
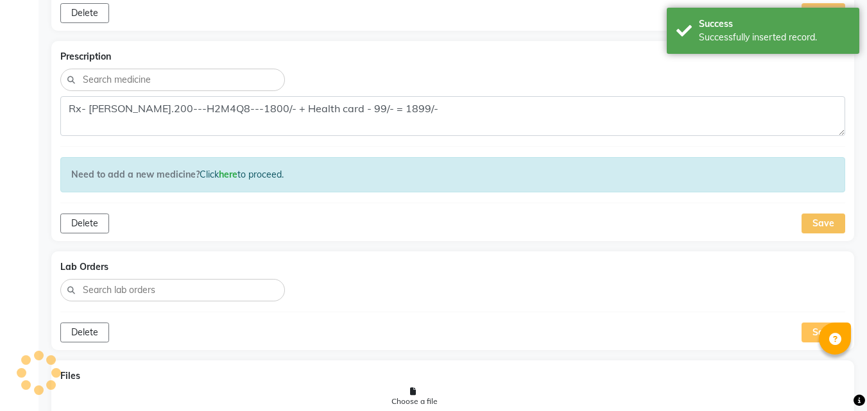
scroll to position [749, 0]
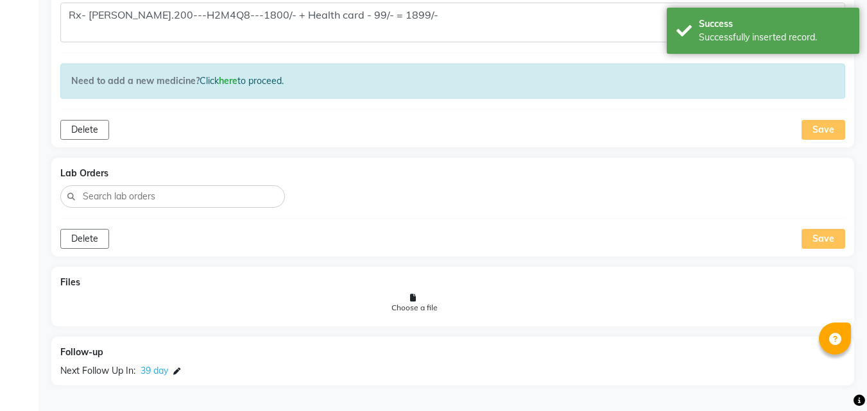
click at [842, 242] on div "Save" at bounding box center [823, 239] width 44 height 20
click at [823, 146] on div "Prescription Rx- [PERSON_NAME].200---H2M4Q8---1800/- + Health card - 99/- = 189…" at bounding box center [452, 47] width 803 height 200
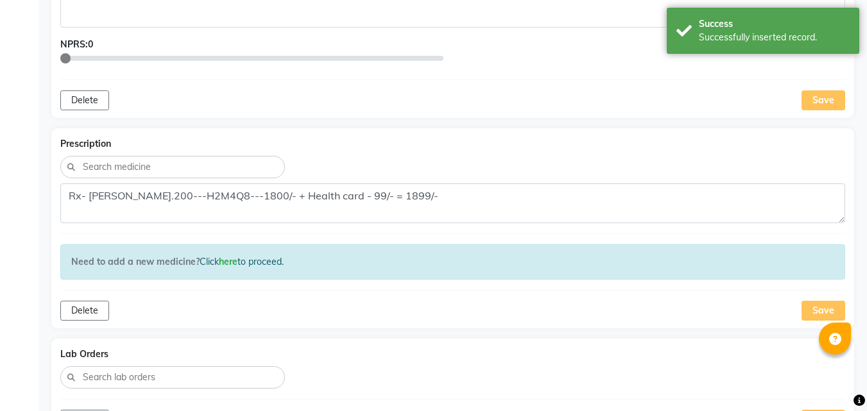
click at [817, 310] on div "Save" at bounding box center [823, 311] width 44 height 20
click at [827, 101] on div "Save" at bounding box center [823, 100] width 44 height 20
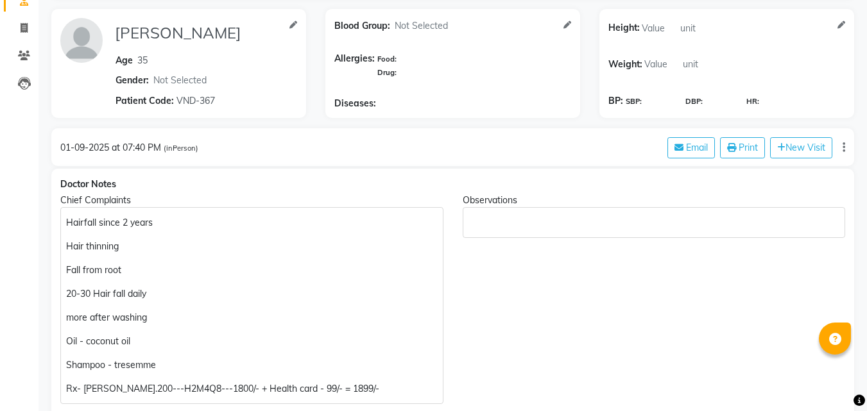
scroll to position [0, 0]
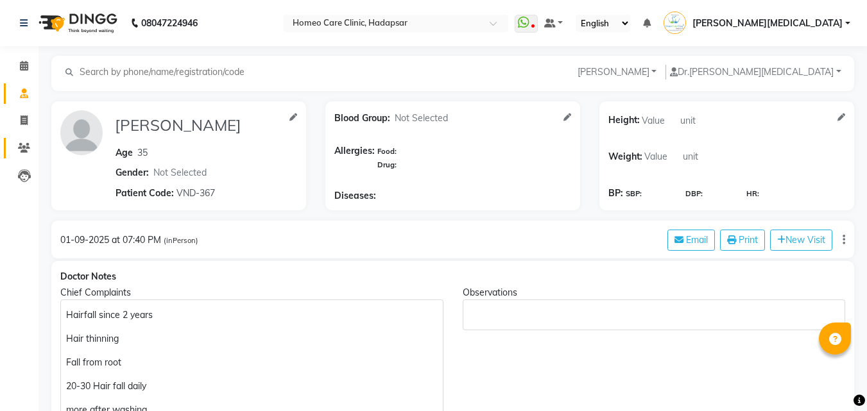
click at [28, 151] on icon at bounding box center [24, 148] width 12 height 10
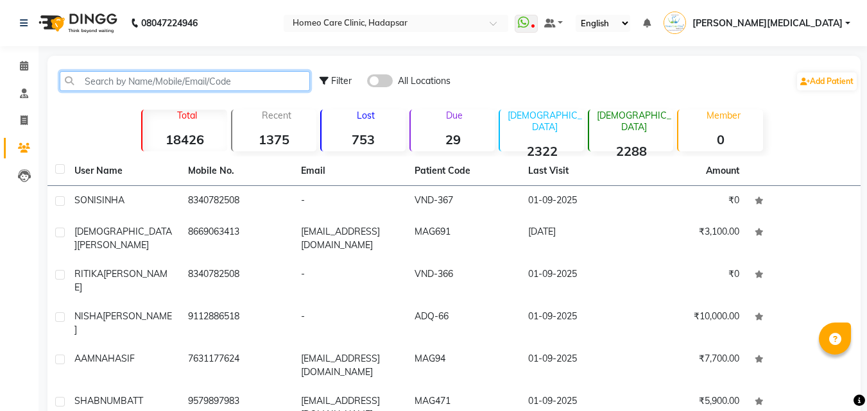
click at [192, 82] on input "text" at bounding box center [185, 81] width 250 height 20
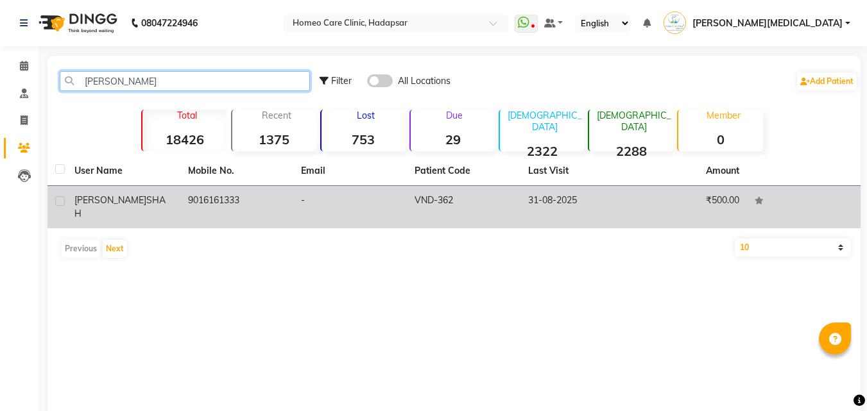
type input "[PERSON_NAME]"
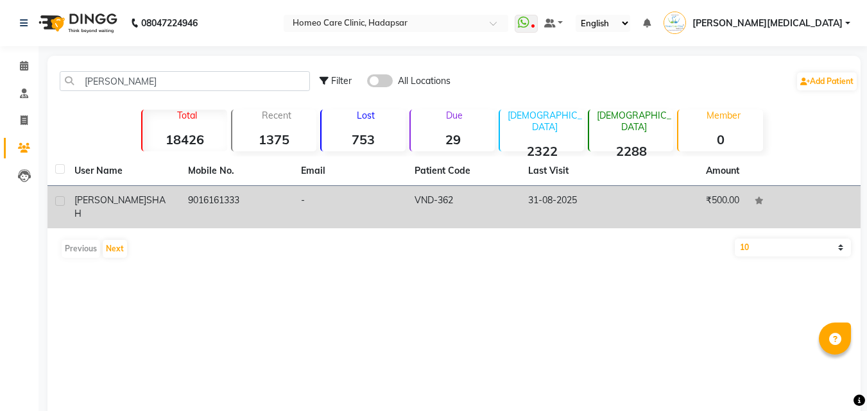
click at [459, 203] on td "VND-362" at bounding box center [464, 207] width 114 height 42
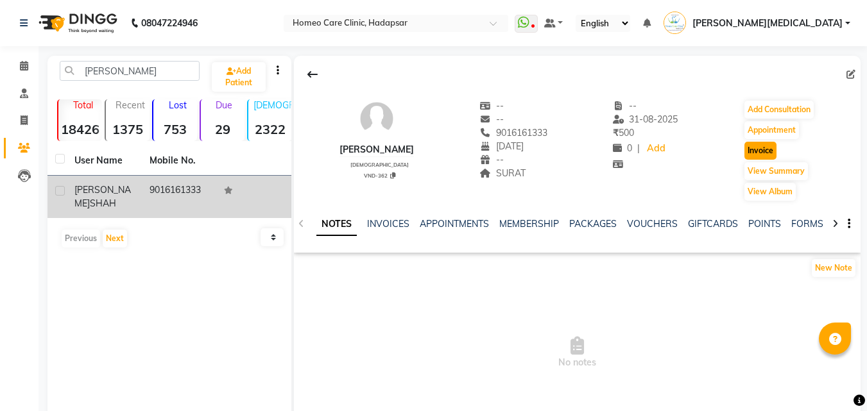
click at [767, 151] on button "Invoice" at bounding box center [760, 151] width 32 height 18
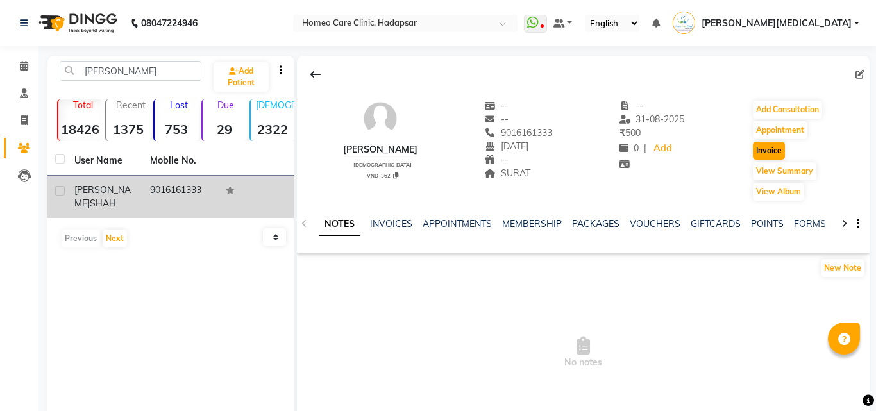
select select "service"
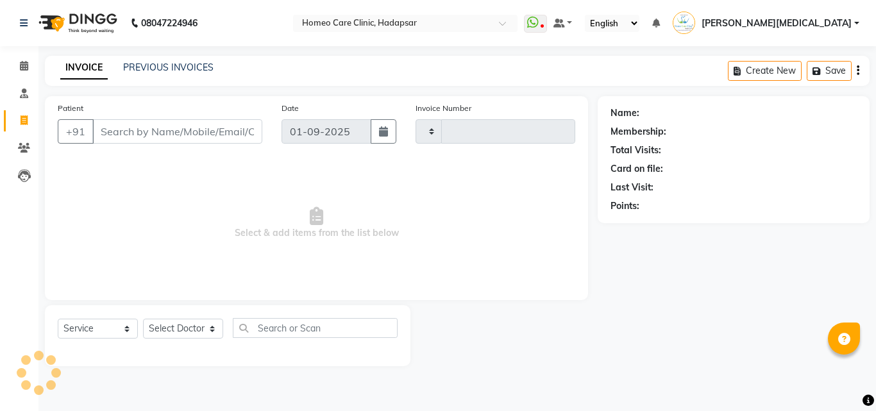
type input "2946"
select select "7485"
type input "9016161333"
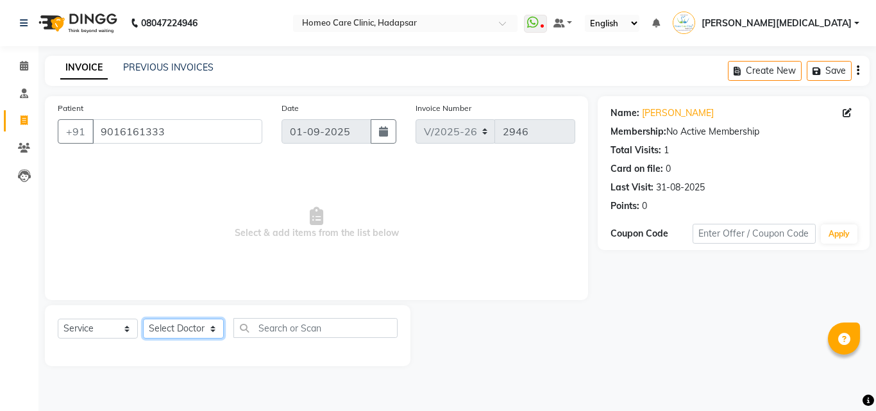
click at [192, 329] on select "Select Doctor Dingg Support [PERSON_NAME] [PERSON_NAME] [PERSON_NAME] [PERSON_N…" at bounding box center [183, 329] width 81 height 20
select select "65966"
click at [143, 319] on select "Select Doctor Dingg Support [PERSON_NAME] [PERSON_NAME] [PERSON_NAME] [PERSON_N…" at bounding box center [183, 329] width 81 height 20
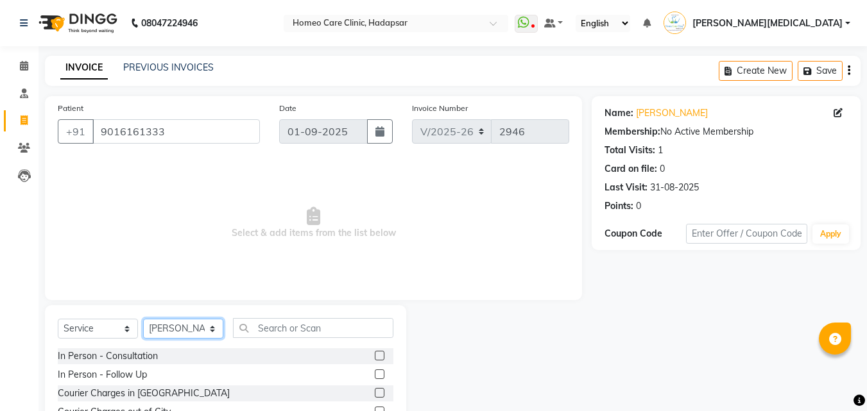
scroll to position [103, 0]
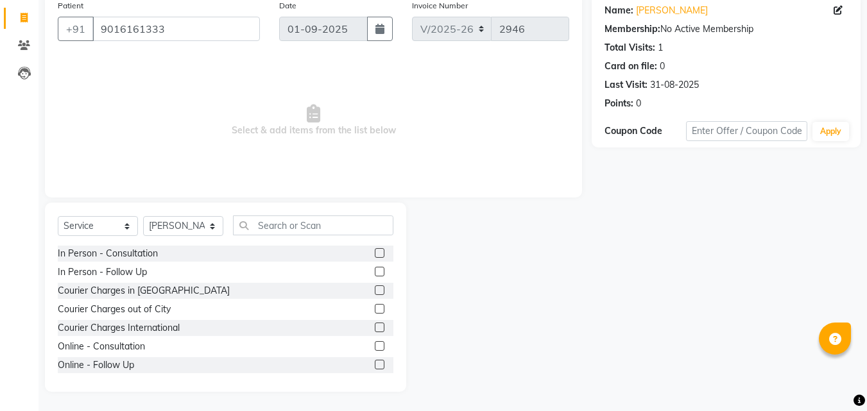
click at [375, 309] on label at bounding box center [380, 309] width 10 height 10
click at [375, 309] on input "checkbox" at bounding box center [379, 309] width 8 height 8
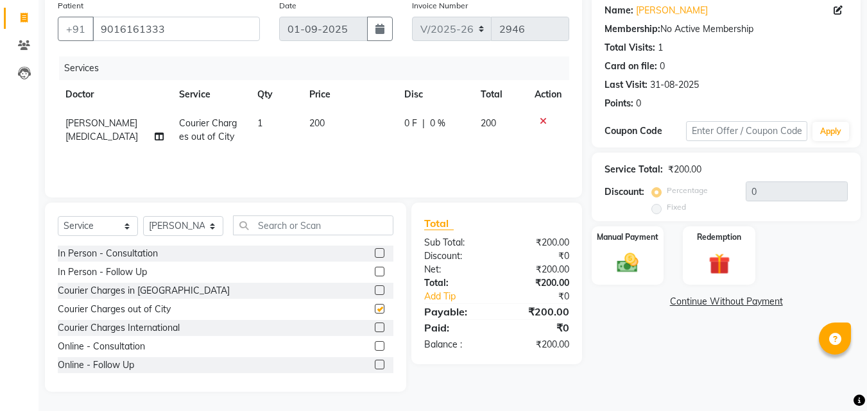
checkbox input "false"
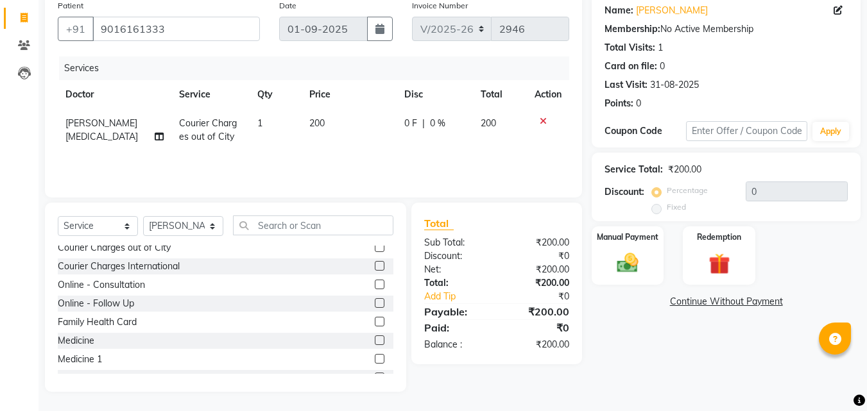
scroll to position [108, 0]
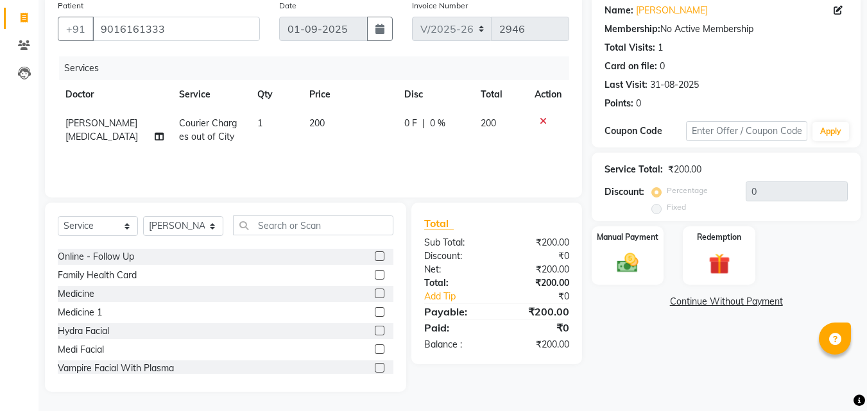
click at [375, 293] on label at bounding box center [380, 294] width 10 height 10
click at [375, 293] on input "checkbox" at bounding box center [379, 294] width 8 height 8
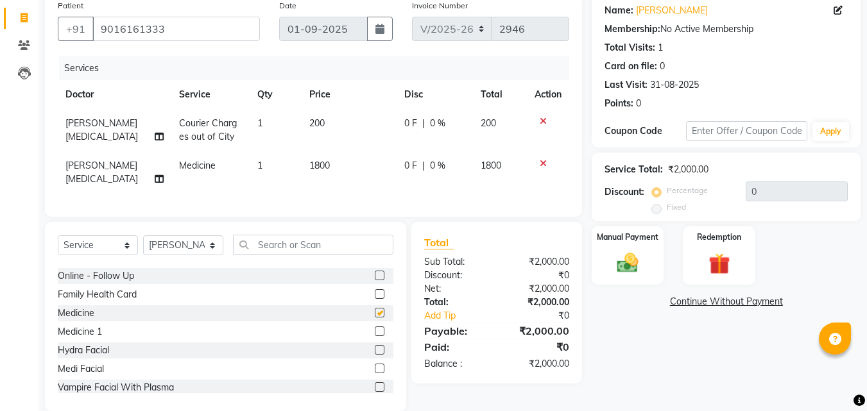
checkbox input "false"
click at [638, 250] on div "Manual Payment" at bounding box center [627, 255] width 75 height 61
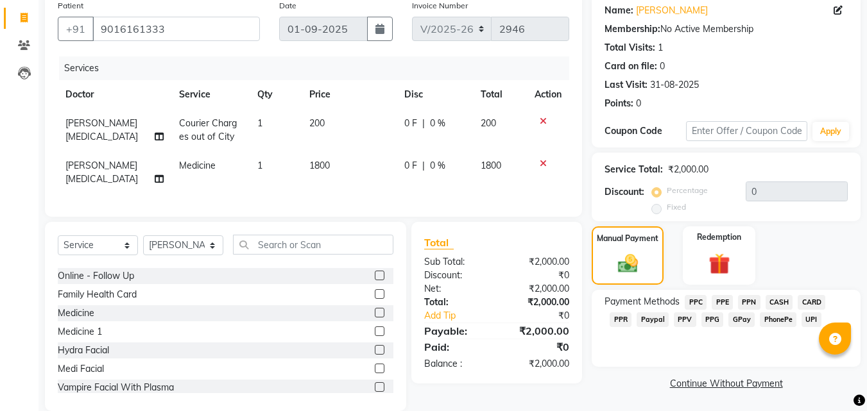
click at [782, 318] on span "PhonePe" at bounding box center [778, 319] width 37 height 15
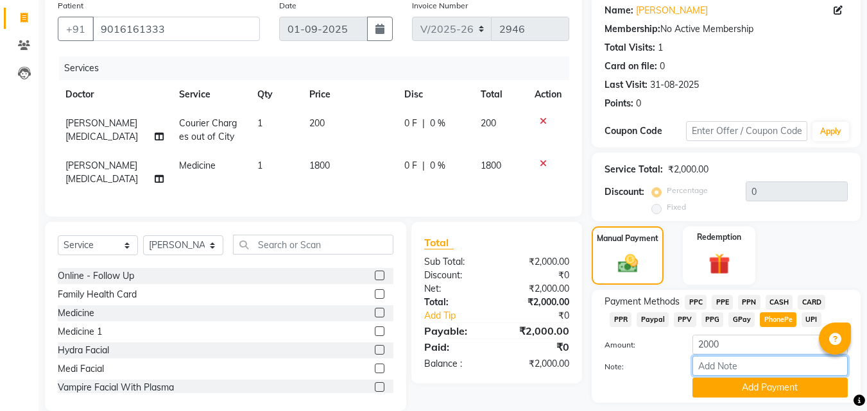
click at [758, 369] on input "Note:" at bounding box center [769, 366] width 155 height 20
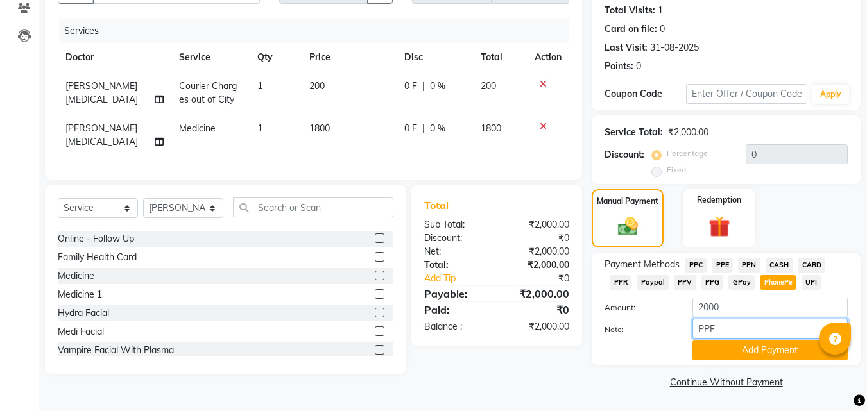
click at [764, 329] on input "PPF" at bounding box center [769, 329] width 155 height 20
type input "PPR"
click at [778, 353] on button "Add Payment" at bounding box center [769, 351] width 155 height 20
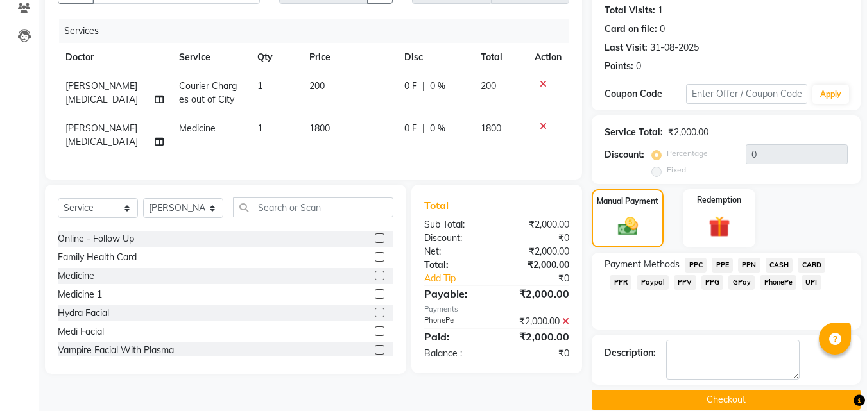
click at [789, 395] on button "Checkout" at bounding box center [726, 400] width 269 height 20
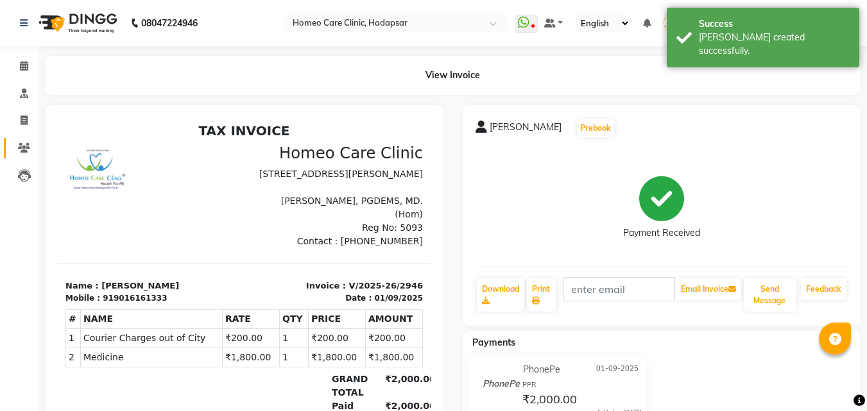
click at [22, 156] on link "Patients" at bounding box center [19, 148] width 31 height 21
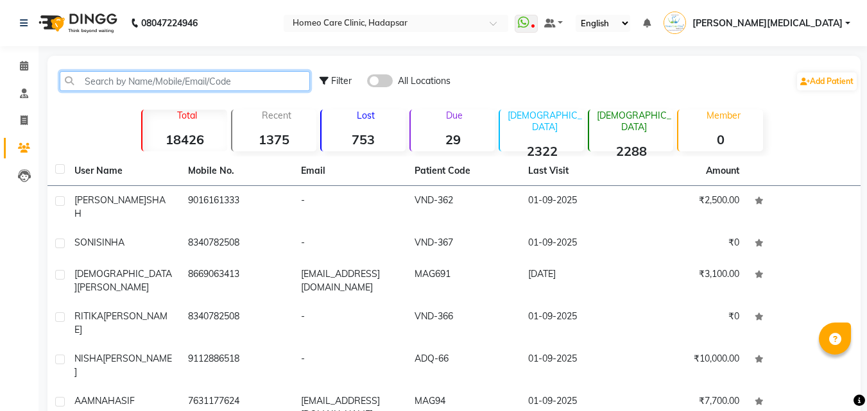
click at [205, 85] on input "text" at bounding box center [185, 81] width 250 height 20
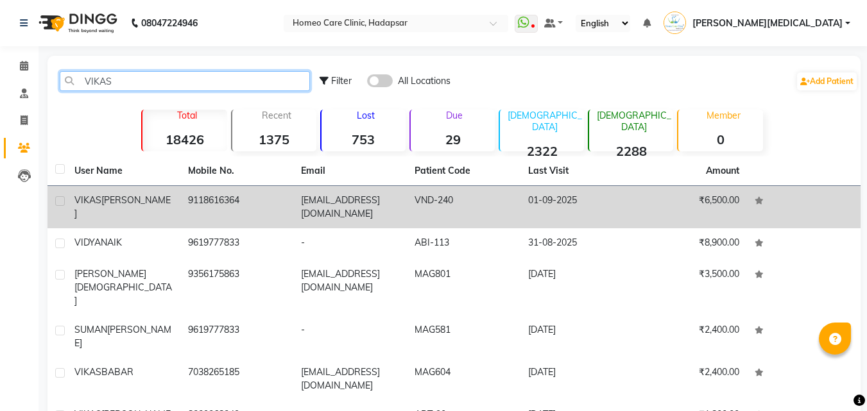
type input "VIKAS"
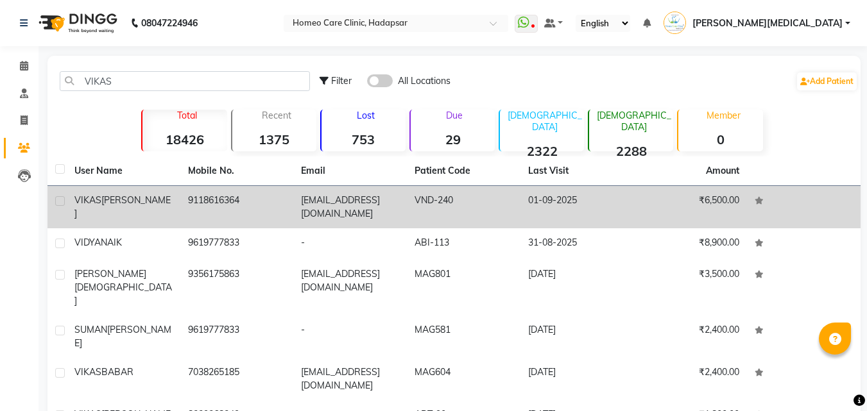
click at [519, 191] on td "VND-240" at bounding box center [464, 207] width 114 height 42
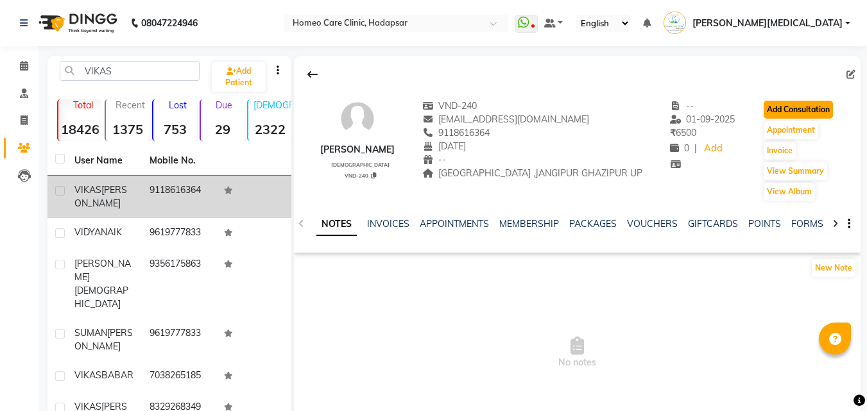
click at [798, 109] on button "Add Consultation" at bounding box center [798, 110] width 69 height 18
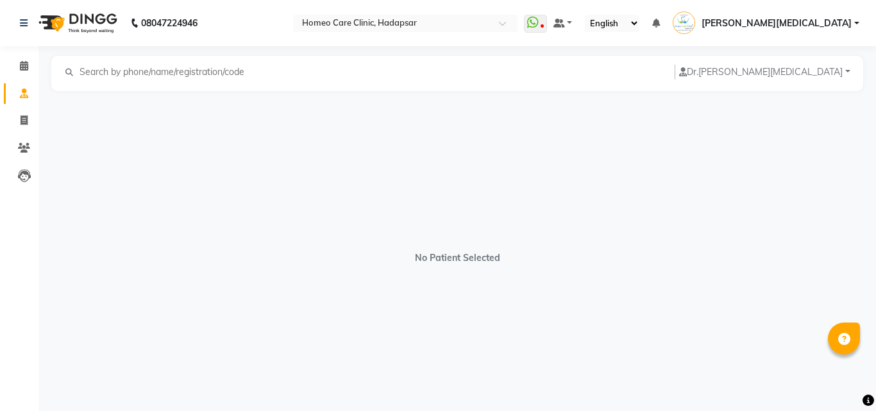
select select "[DEMOGRAPHIC_DATA]"
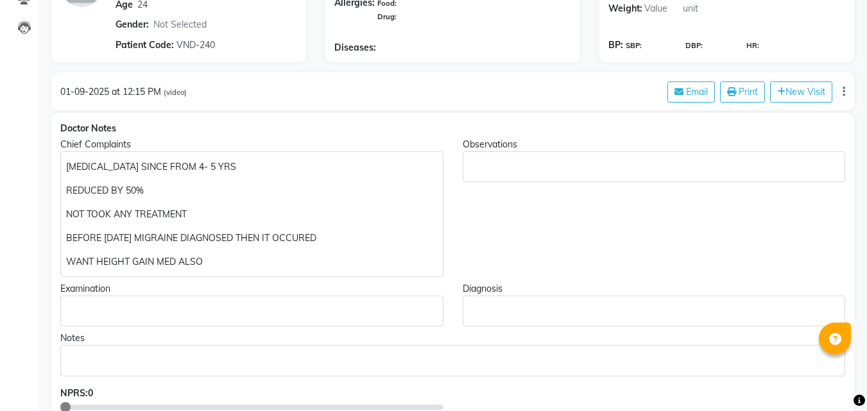
scroll to position [184, 0]
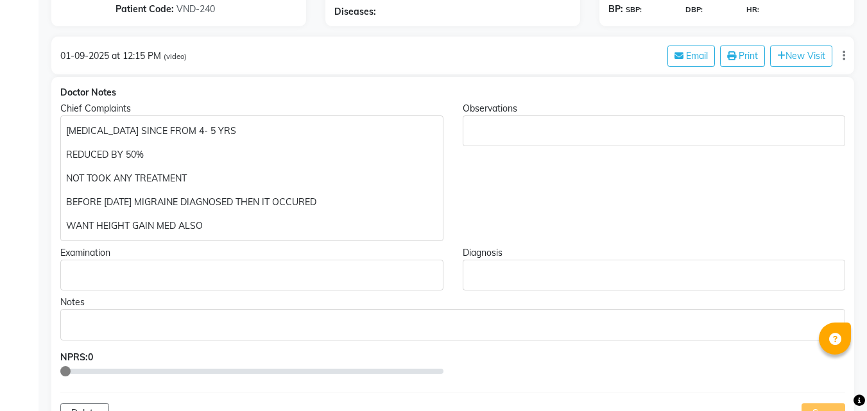
click at [230, 237] on div "[MEDICAL_DATA] SINCE FROM 4- 5 YRS REDUCED BY 50% NOT TOOK ANY TREATMENT BEFORE…" at bounding box center [251, 178] width 383 height 126
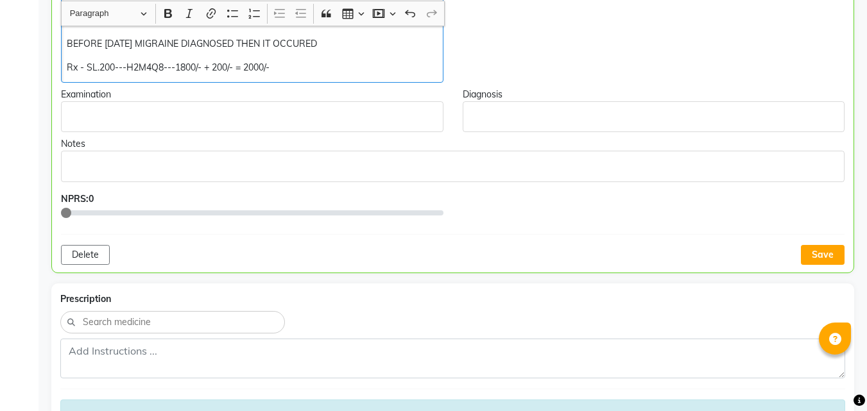
scroll to position [344, 0]
click at [826, 247] on button "Save" at bounding box center [823, 254] width 44 height 20
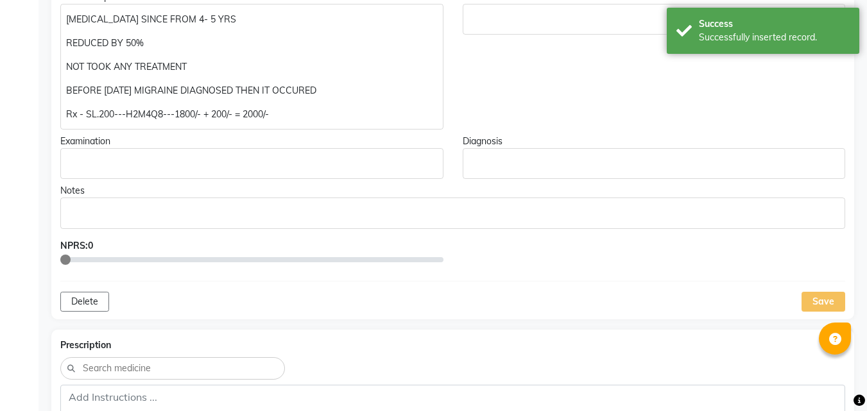
scroll to position [193, 0]
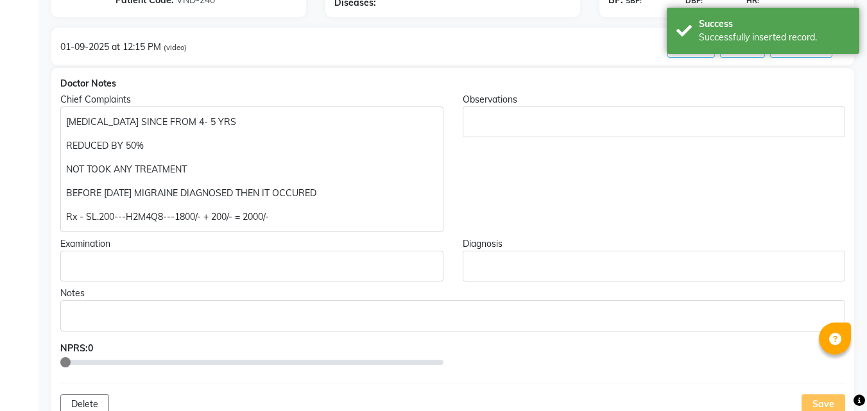
click at [266, 123] on p "[MEDICAL_DATA] SINCE FROM 4- 5 YRS" at bounding box center [251, 121] width 371 height 13
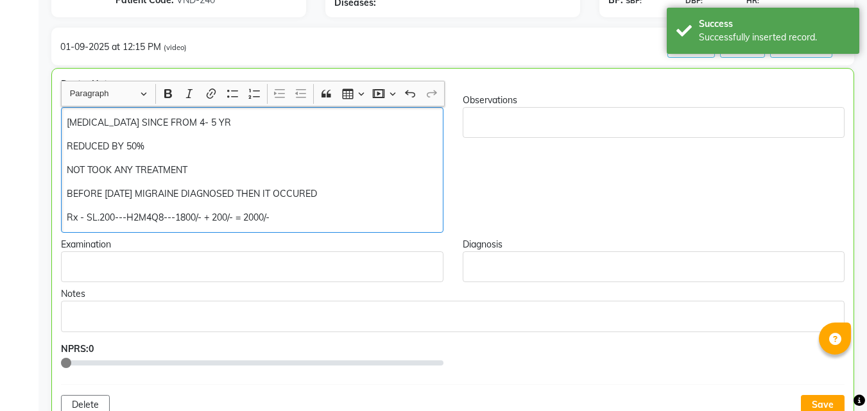
scroll to position [194, 0]
click at [208, 160] on div "[MEDICAL_DATA] SINCE REDUCED BY 50% NOT TOOK ANY TREATMENT BEFORE [DATE] MIGRAI…" at bounding box center [252, 170] width 382 height 126
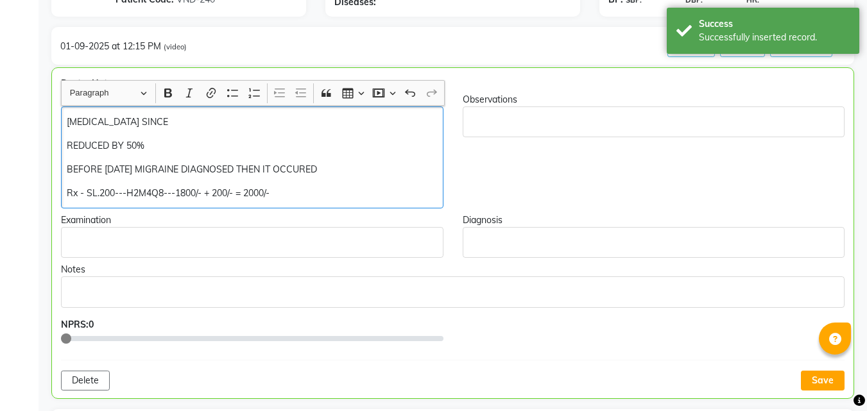
click at [363, 171] on p "BEFORE [DATE] MIGRAINE DIAGNOSED THEN IT OCCURED" at bounding box center [252, 169] width 370 height 13
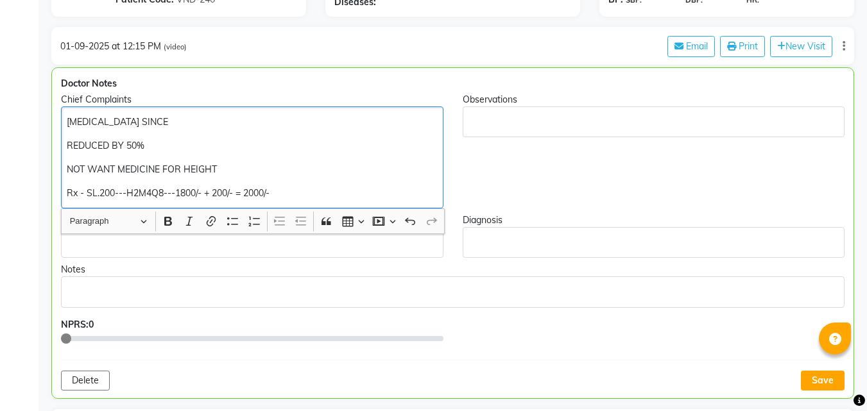
scroll to position [358, 0]
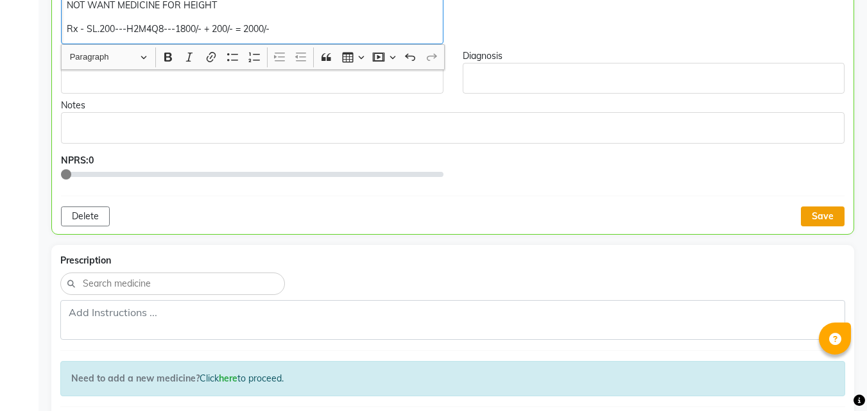
click at [825, 217] on button "Save" at bounding box center [823, 217] width 44 height 20
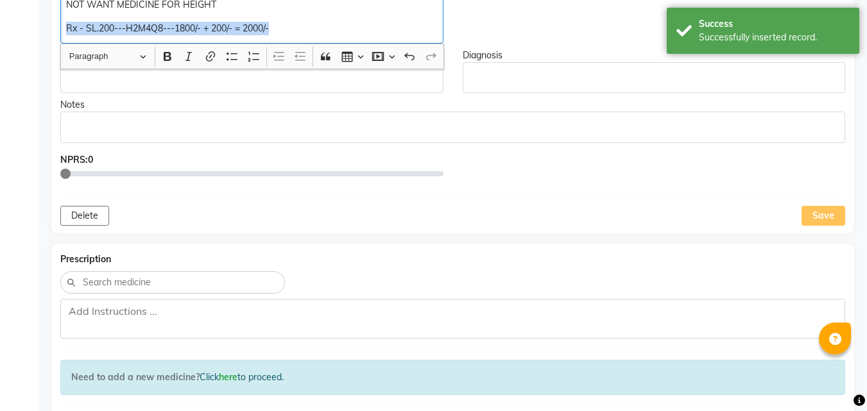
copy p "Rx - SL.200---H2M4Q8---1800/- + 200/- = 2000/-"
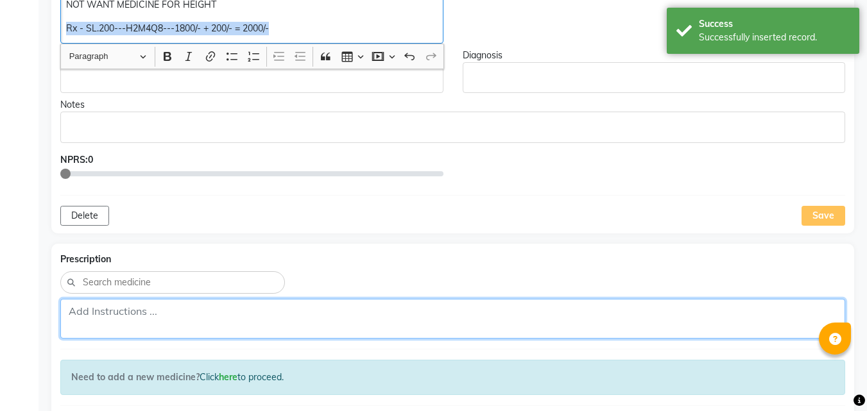
click at [114, 314] on textarea at bounding box center [452, 319] width 785 height 40
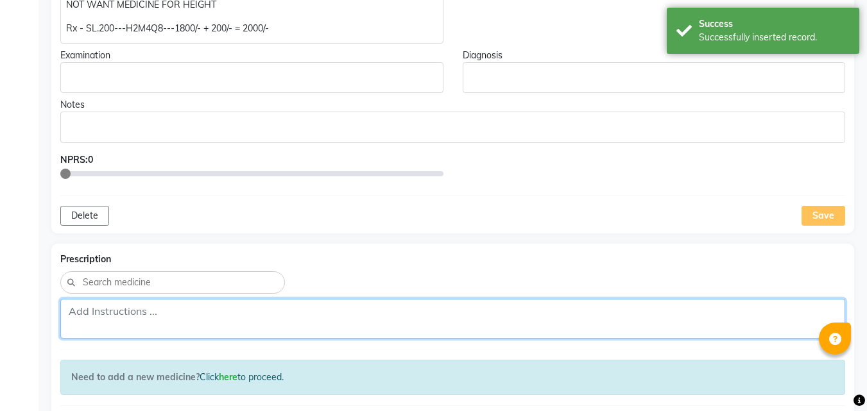
paste textarea "Rx - SL.200---H2M4Q8---1800/- + 200/- = 2000/-"
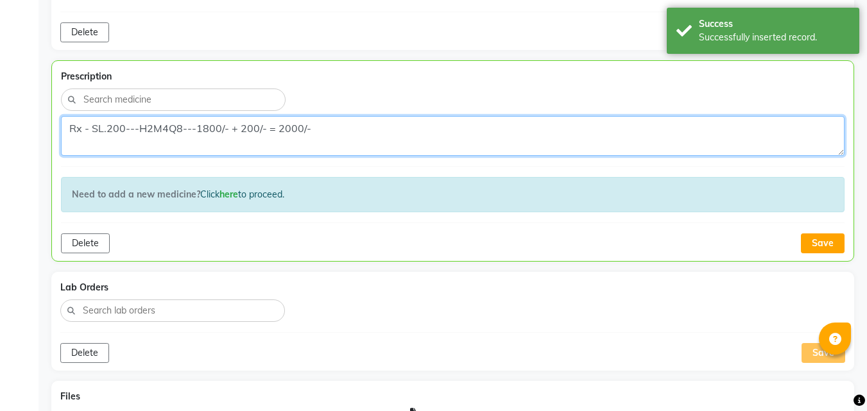
scroll to position [568, 0]
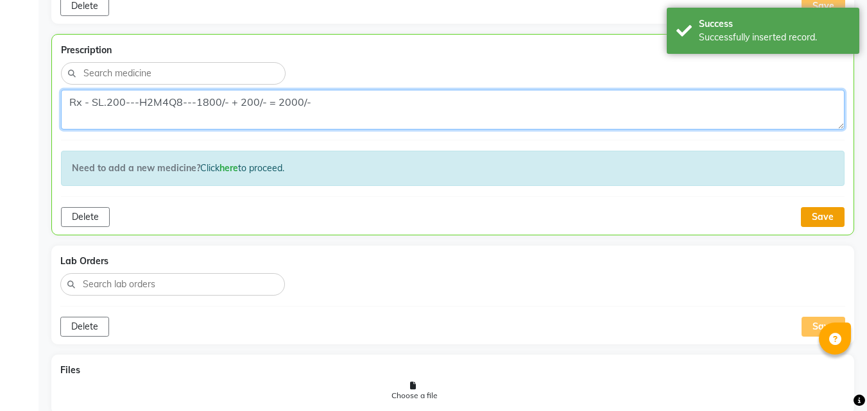
type textarea "Rx - SL.200---H2M4Q8---1800/- + 200/- = 2000/-"
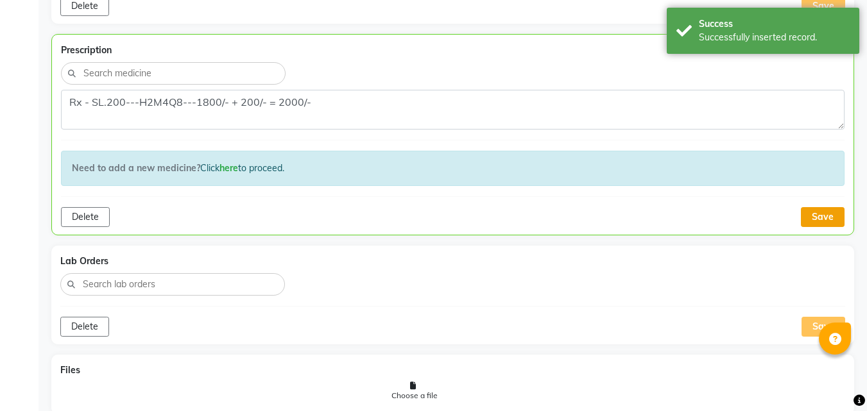
click at [827, 221] on button "Save" at bounding box center [823, 217] width 44 height 20
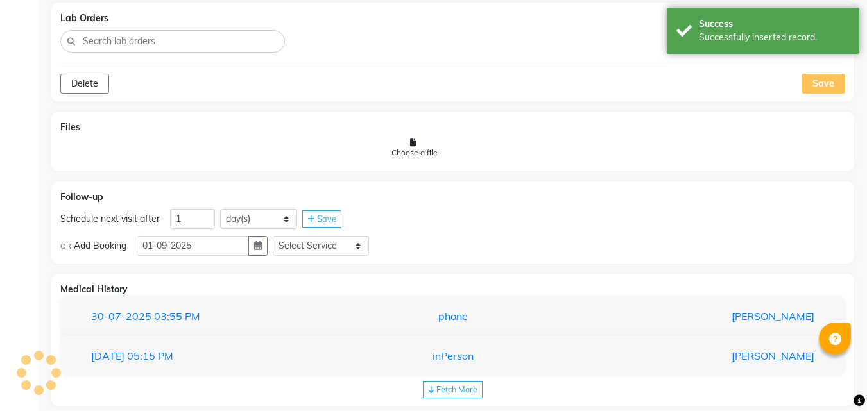
scroll to position [830, 0]
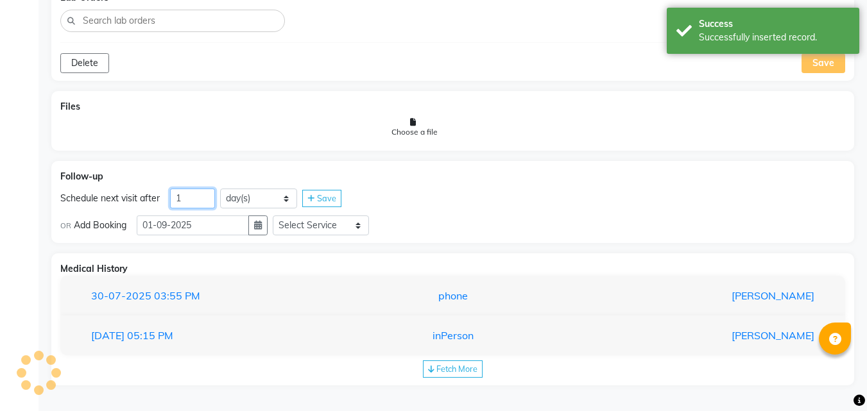
click at [194, 202] on input "1" at bounding box center [192, 199] width 45 height 20
type input "38"
click at [262, 227] on icon "button" at bounding box center [258, 225] width 8 height 9
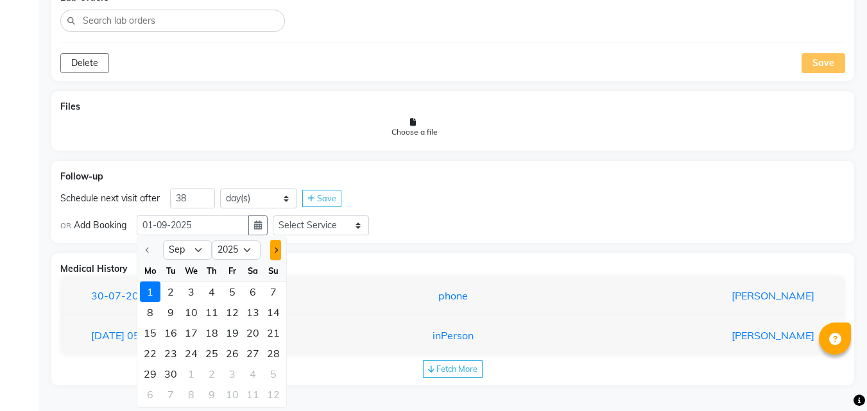
click at [281, 257] on button "Next month" at bounding box center [275, 250] width 11 height 21
click at [277, 251] on span "Next month" at bounding box center [275, 250] width 5 height 5
click at [145, 255] on button "Previous month" at bounding box center [147, 250] width 11 height 21
select select "10"
click at [237, 317] on div "10" at bounding box center [232, 312] width 21 height 21
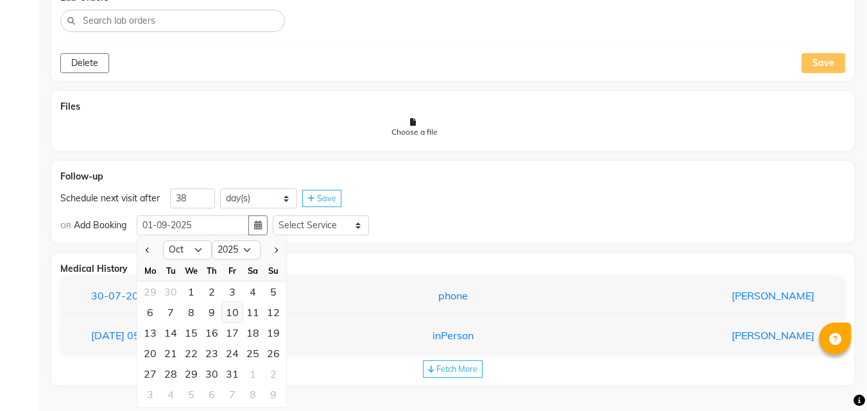
type input "[DATE]"
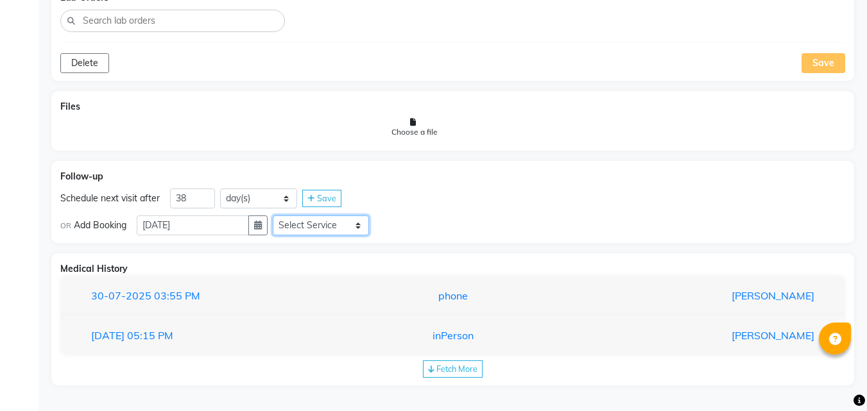
click at [339, 227] on select "Select Service In Person - Consultation Medicine Medicine 1 Hydra Facial Medi F…" at bounding box center [321, 226] width 96 height 20
select select "981031"
click at [278, 216] on select "Select Service In Person - Consultation Medicine Medicine 1 Hydra Facial Medi F…" at bounding box center [321, 226] width 96 height 20
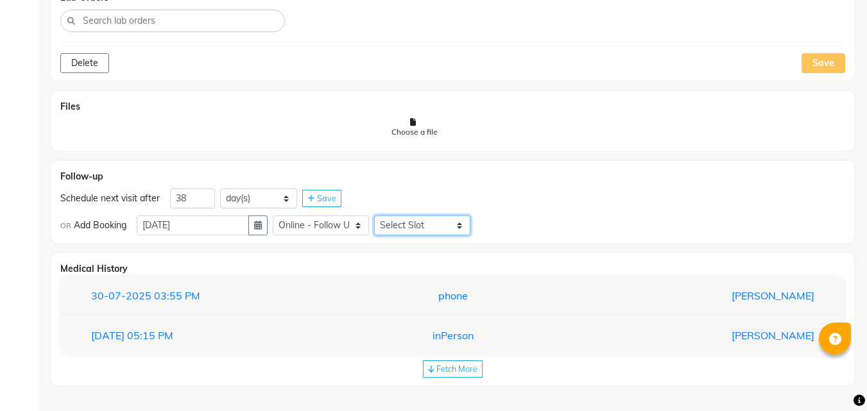
click at [425, 223] on select "Select Slot 10:15 10:30 10:45 11:00 11:15 11:30 11:45 12:00 12:15 12:30 12:45 1…" at bounding box center [422, 226] width 96 height 20
select select "810"
click at [379, 216] on select "Select Slot 10:15 10:30 10:45 11:00 11:15 11:30 11:45 12:00 12:15 12:30 12:45 1…" at bounding box center [422, 226] width 96 height 20
click at [499, 227] on span "Save" at bounding box center [499, 225] width 19 height 10
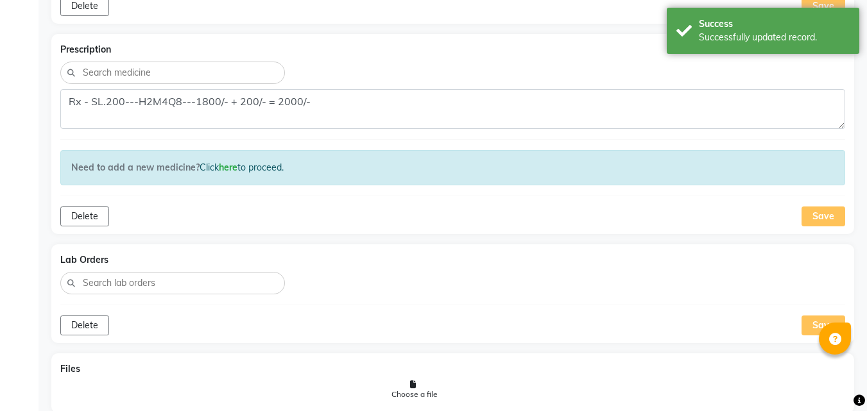
scroll to position [0, 0]
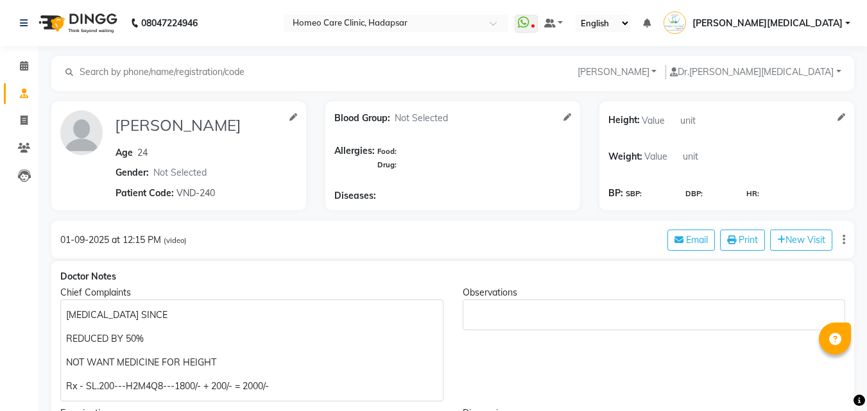
click at [276, 319] on p "[MEDICAL_DATA] SINCE" at bounding box center [251, 315] width 371 height 13
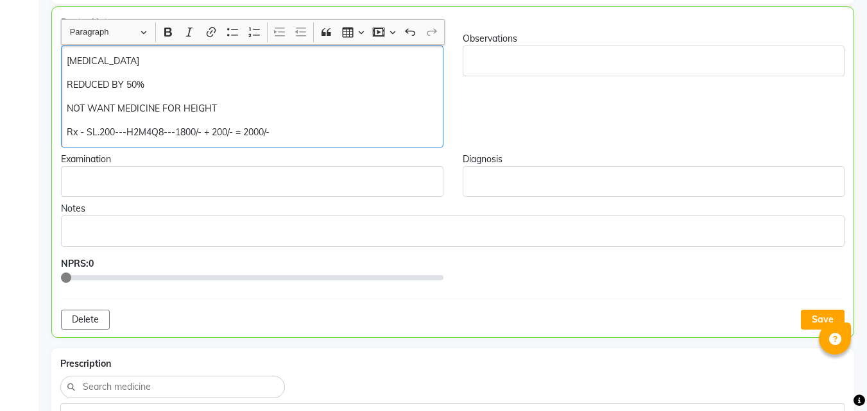
scroll to position [320, 0]
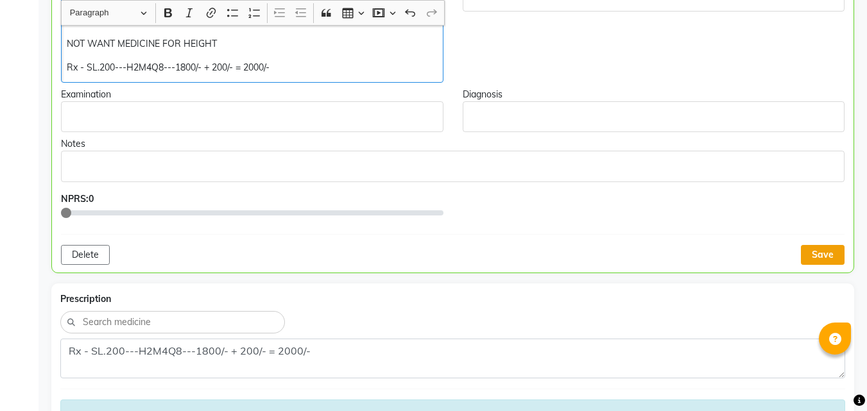
click at [830, 253] on button "Save" at bounding box center [823, 255] width 44 height 20
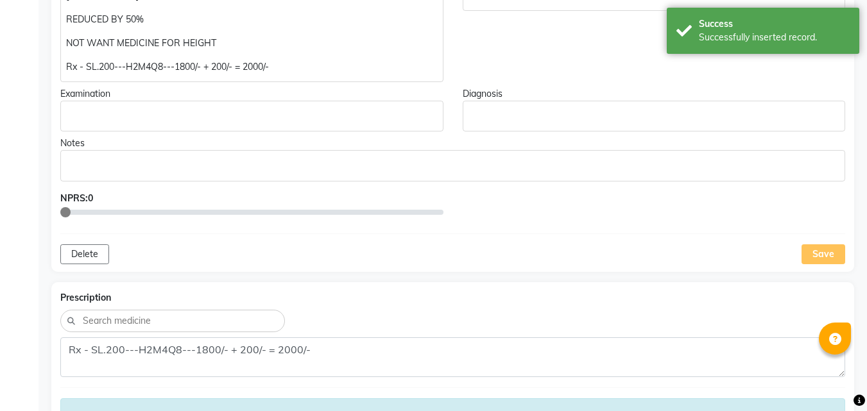
click at [114, 46] on p "NOT WANT MEDICINE FOR HEIGHT" at bounding box center [251, 43] width 371 height 13
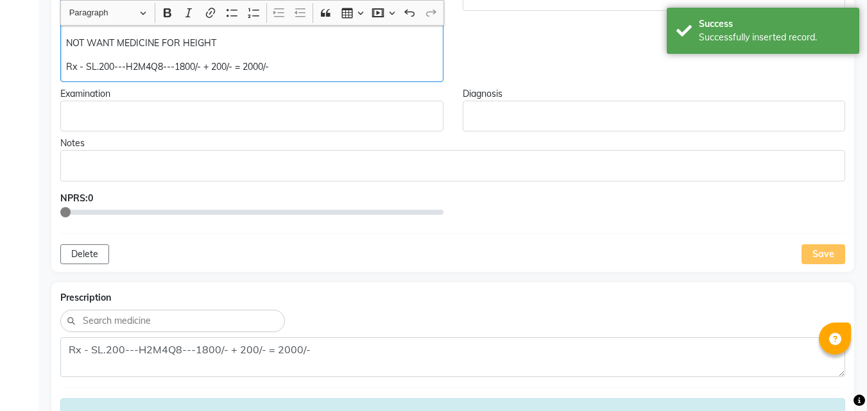
scroll to position [320, 0]
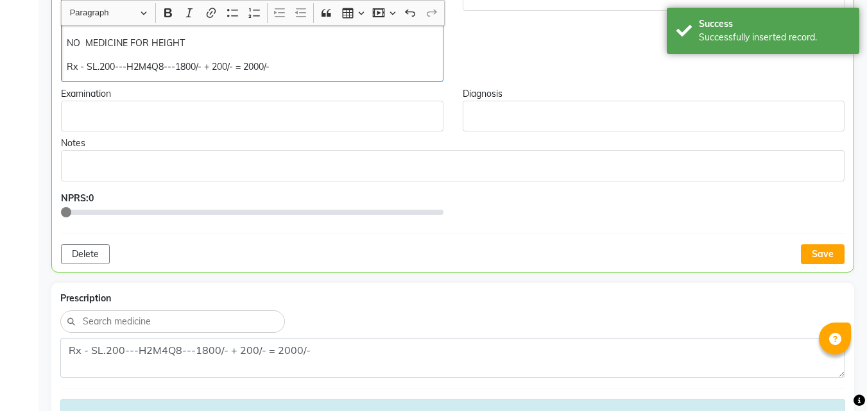
click at [235, 40] on p "NO MEDICINE FOR HEIGHT" at bounding box center [252, 43] width 370 height 13
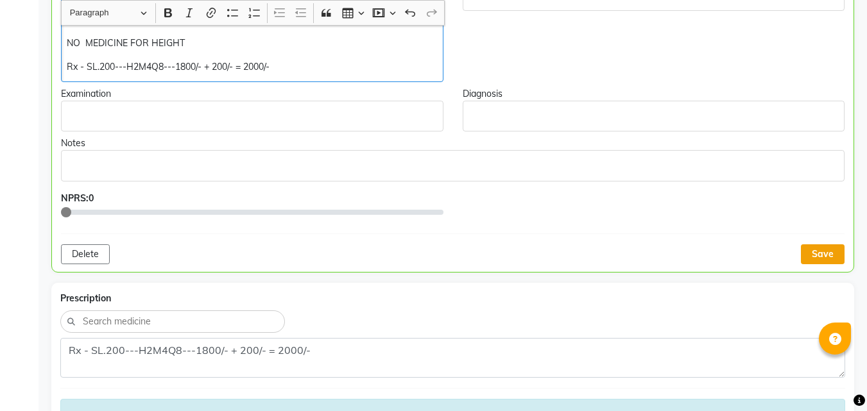
click at [832, 254] on button "Save" at bounding box center [823, 254] width 44 height 20
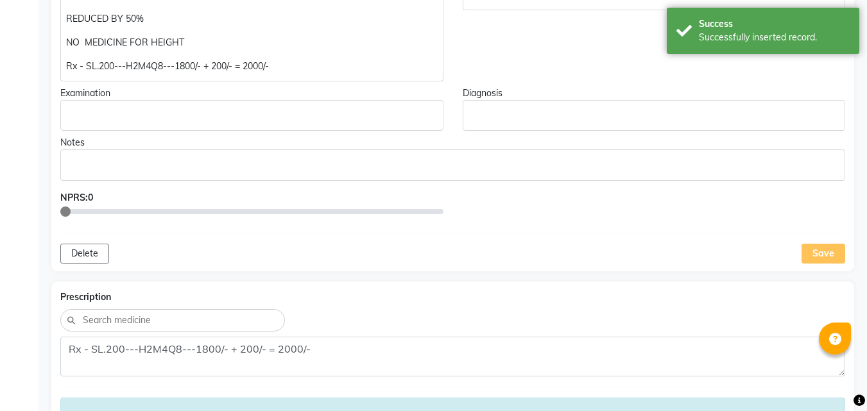
click at [248, 44] on p "NO MEDICINE FOR HEIGHT" at bounding box center [251, 42] width 371 height 13
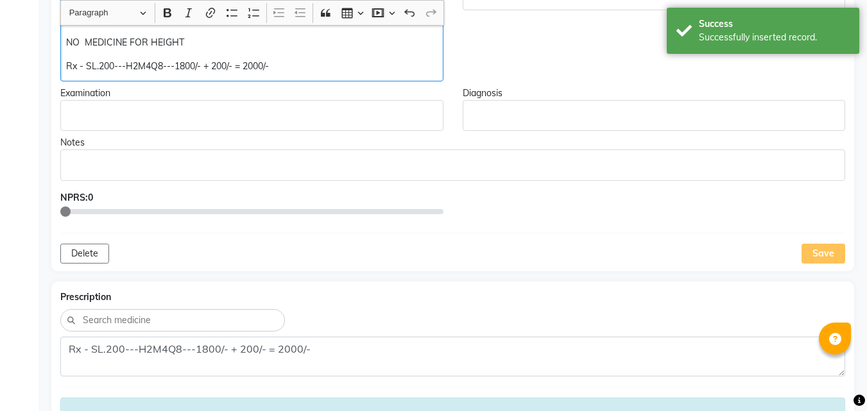
click at [818, 255] on div "Save" at bounding box center [823, 254] width 44 height 20
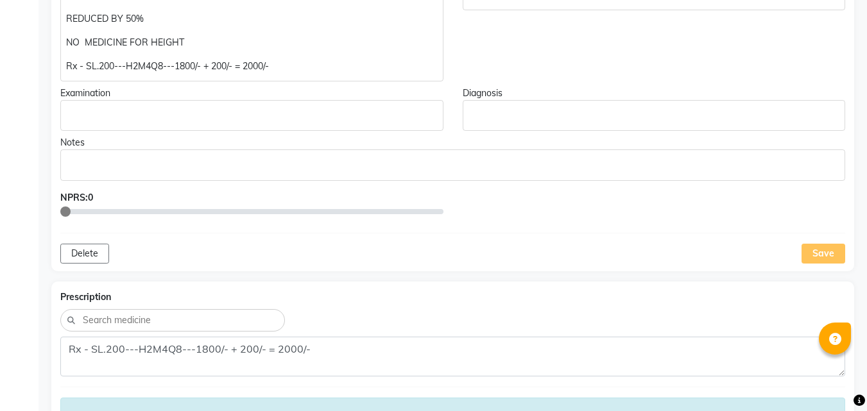
scroll to position [141, 0]
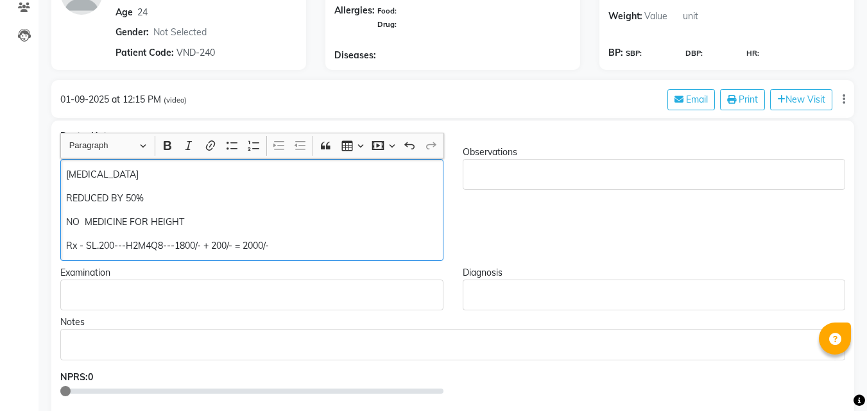
click at [81, 221] on p "NO MEDICINE FOR HEIGHT" at bounding box center [251, 222] width 371 height 13
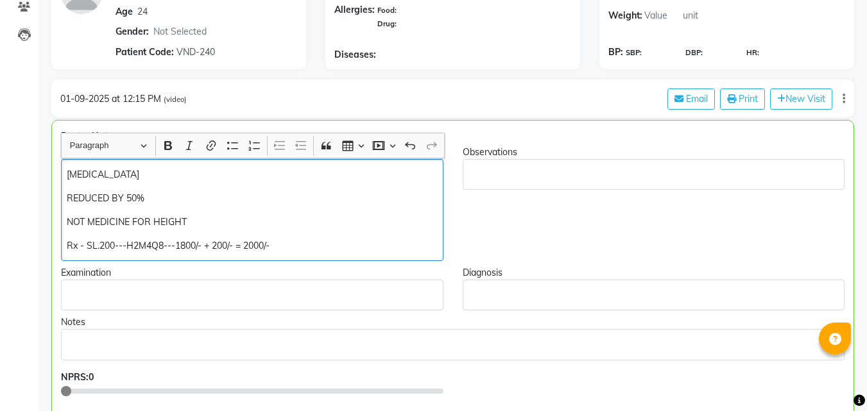
scroll to position [278, 0]
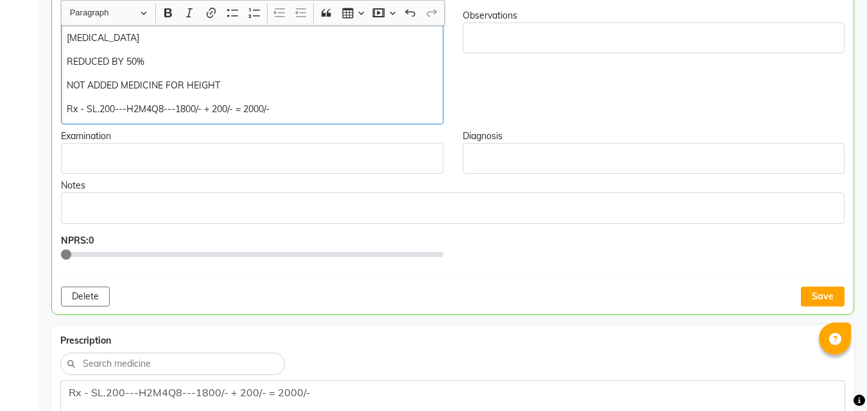
click at [250, 85] on p "NOT ADDED MEDICINE FOR HEIGHT" at bounding box center [252, 85] width 370 height 13
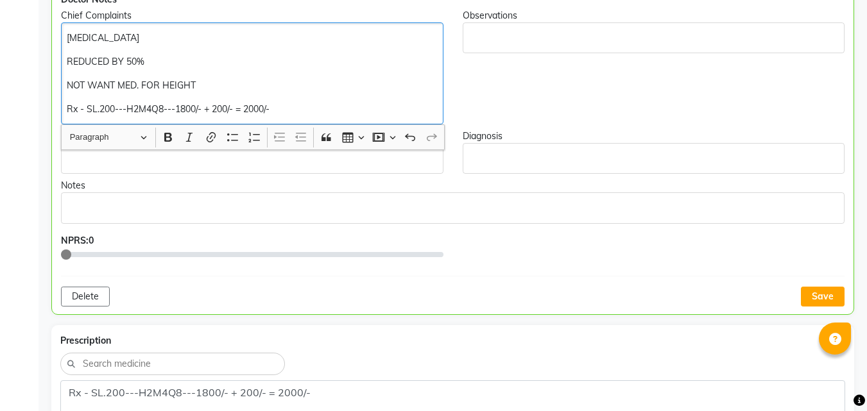
scroll to position [383, 0]
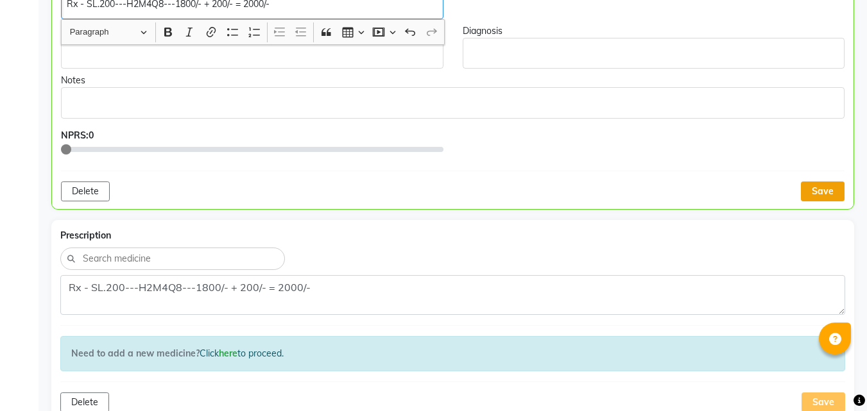
click at [822, 189] on button "Save" at bounding box center [823, 192] width 44 height 20
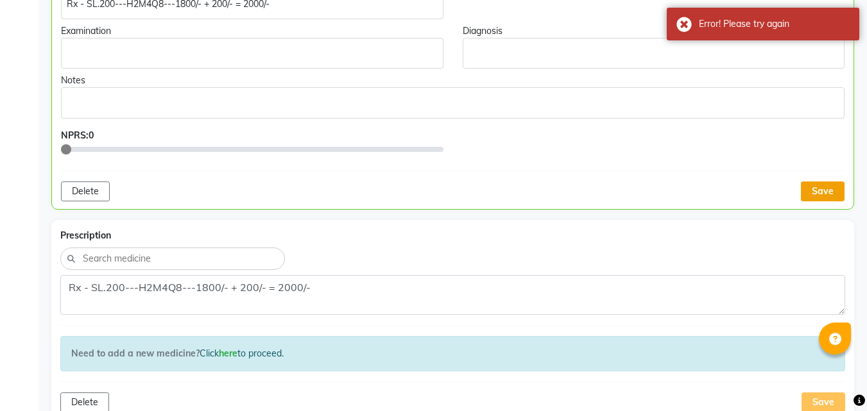
click at [817, 198] on button "Save" at bounding box center [823, 192] width 44 height 20
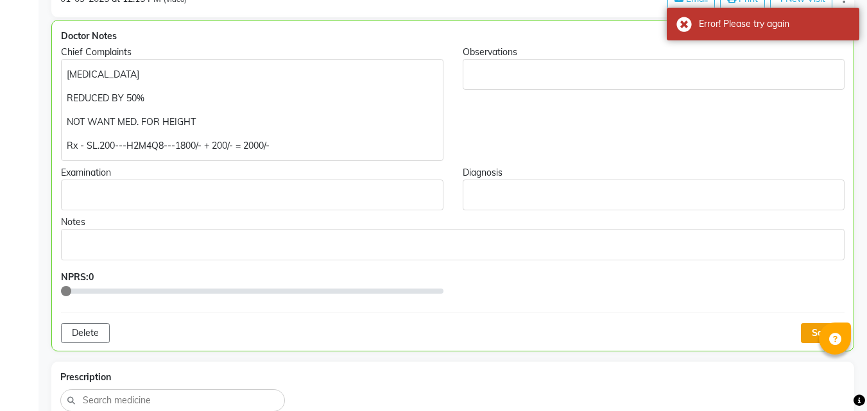
scroll to position [296, 0]
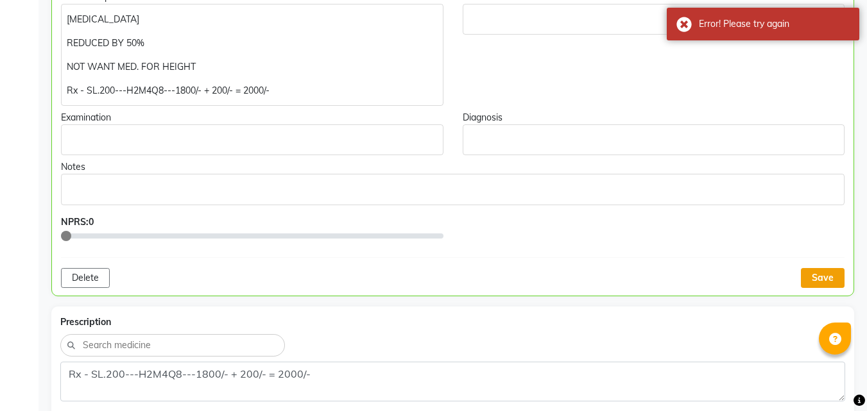
click at [819, 279] on button "Save" at bounding box center [823, 278] width 44 height 20
click at [819, 273] on button "Save" at bounding box center [823, 278] width 44 height 20
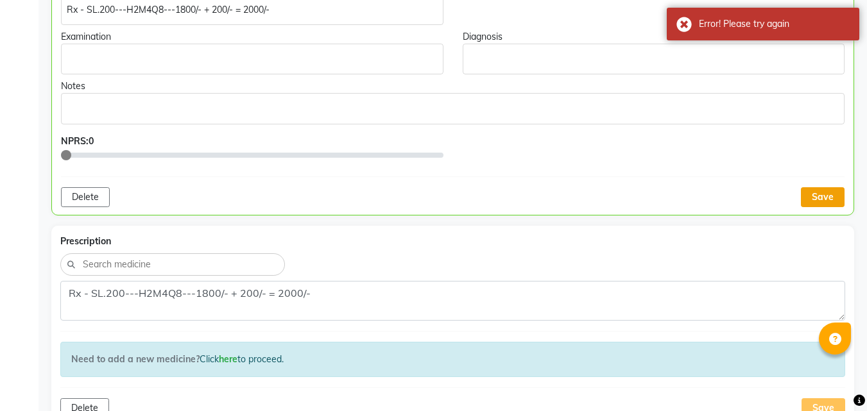
scroll to position [0, 0]
